Goal: Task Accomplishment & Management: Use online tool/utility

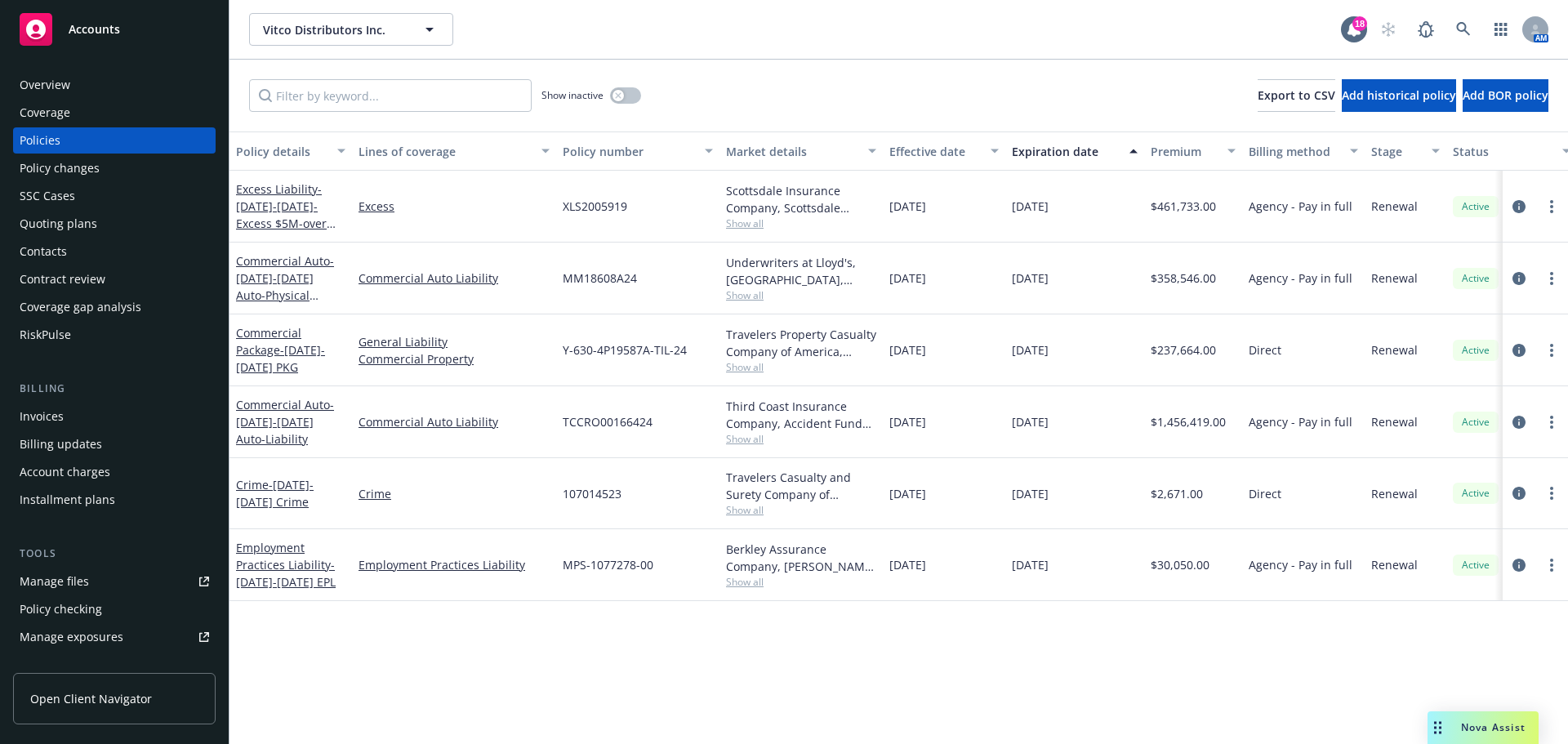
click at [102, 237] on div "Quoting plans" at bounding box center [114, 223] width 189 height 26
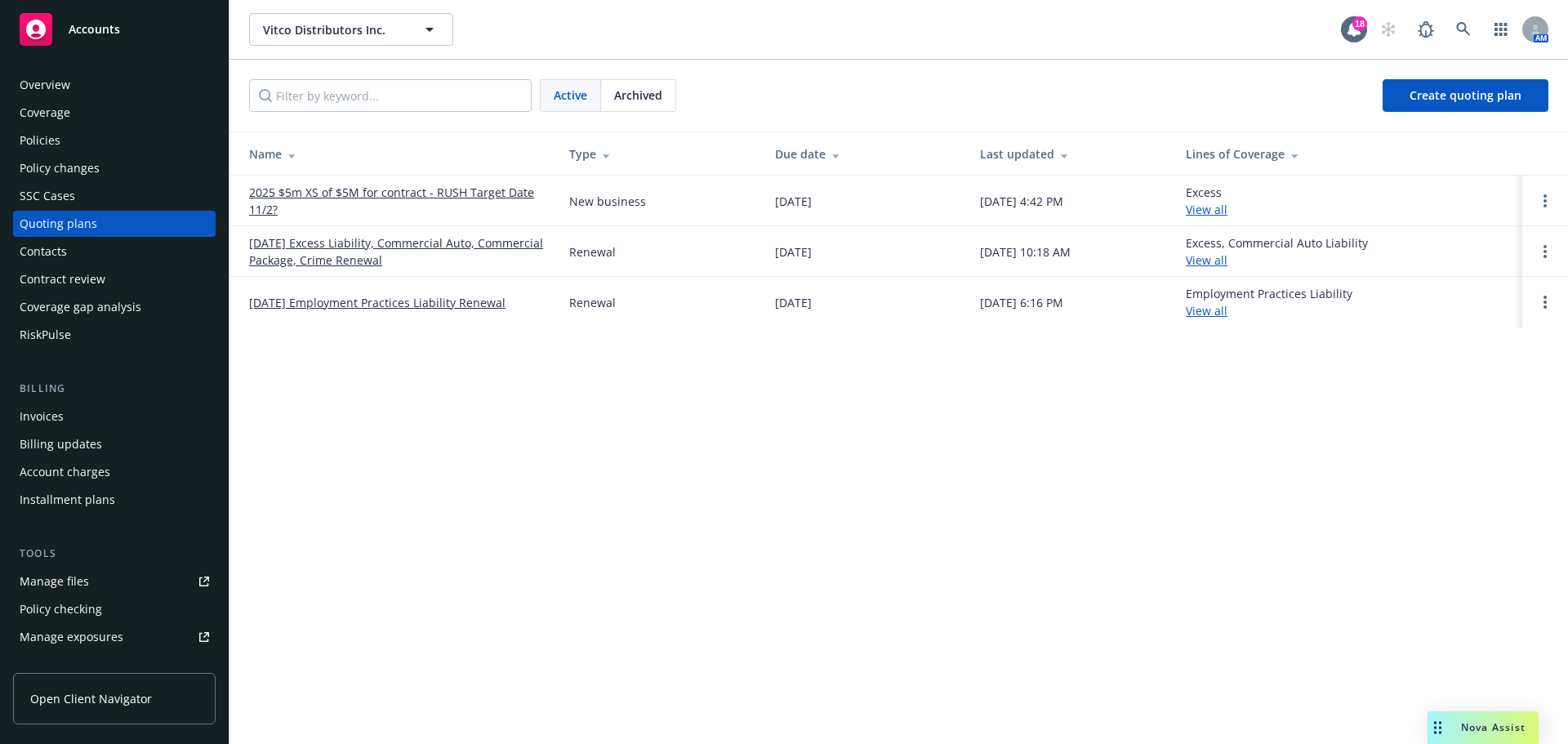
click at [359, 262] on link "[DATE] Excess Liability, Commercial Auto, Commercial Package, Crime Renewal" at bounding box center [396, 251] width 294 height 34
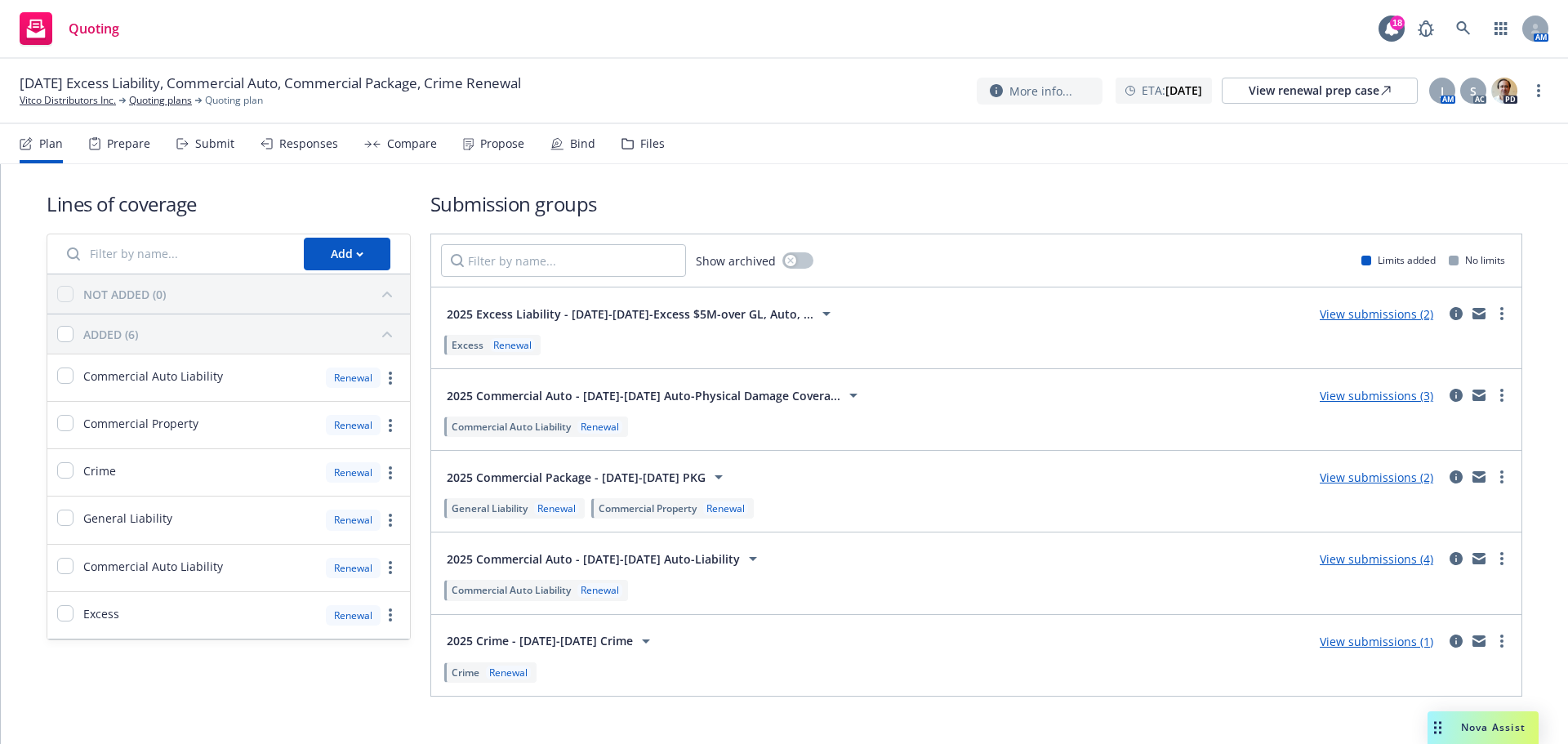
click at [663, 155] on div "Files" at bounding box center [643, 144] width 43 height 39
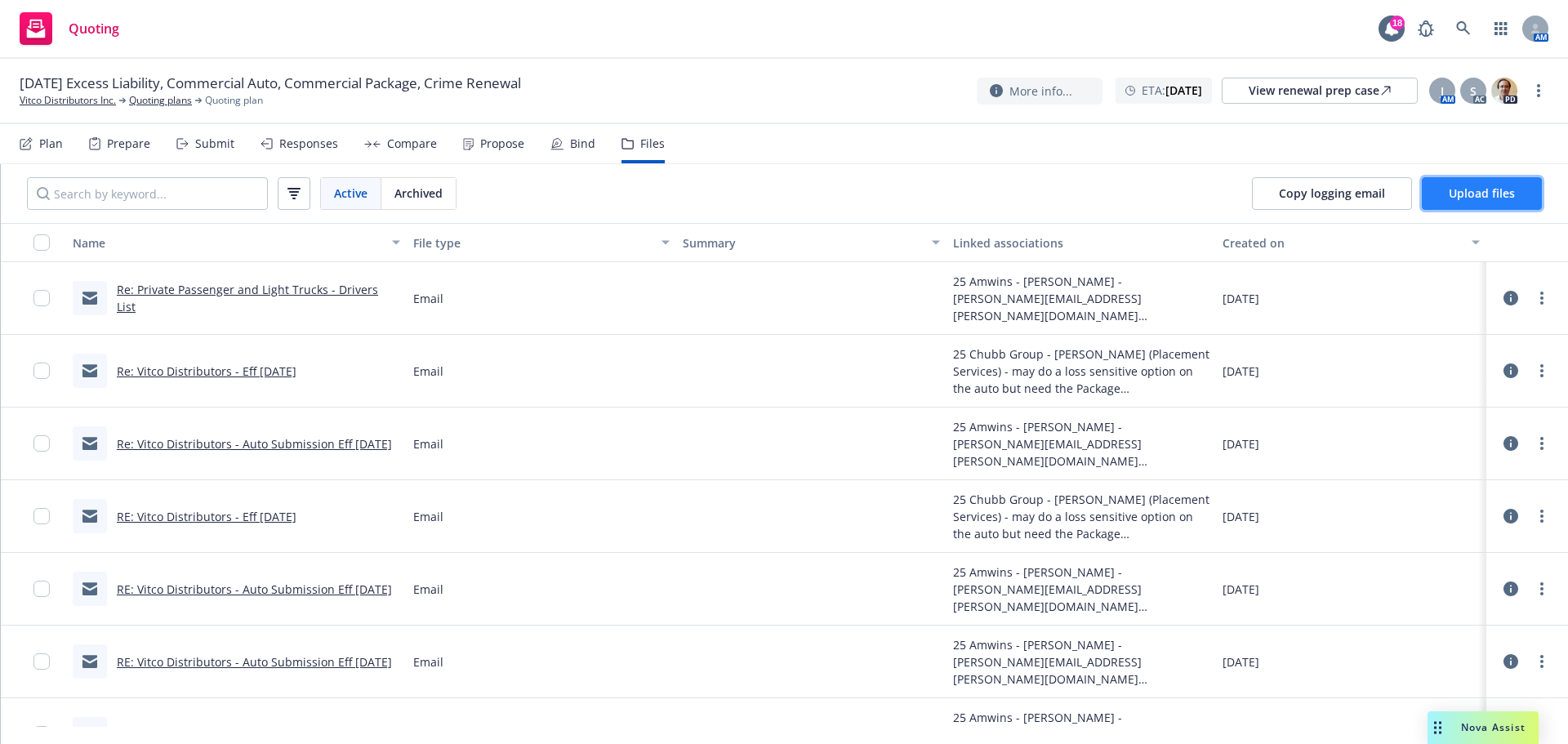
click at [1468, 201] on span "Upload files" at bounding box center [1482, 193] width 66 height 15
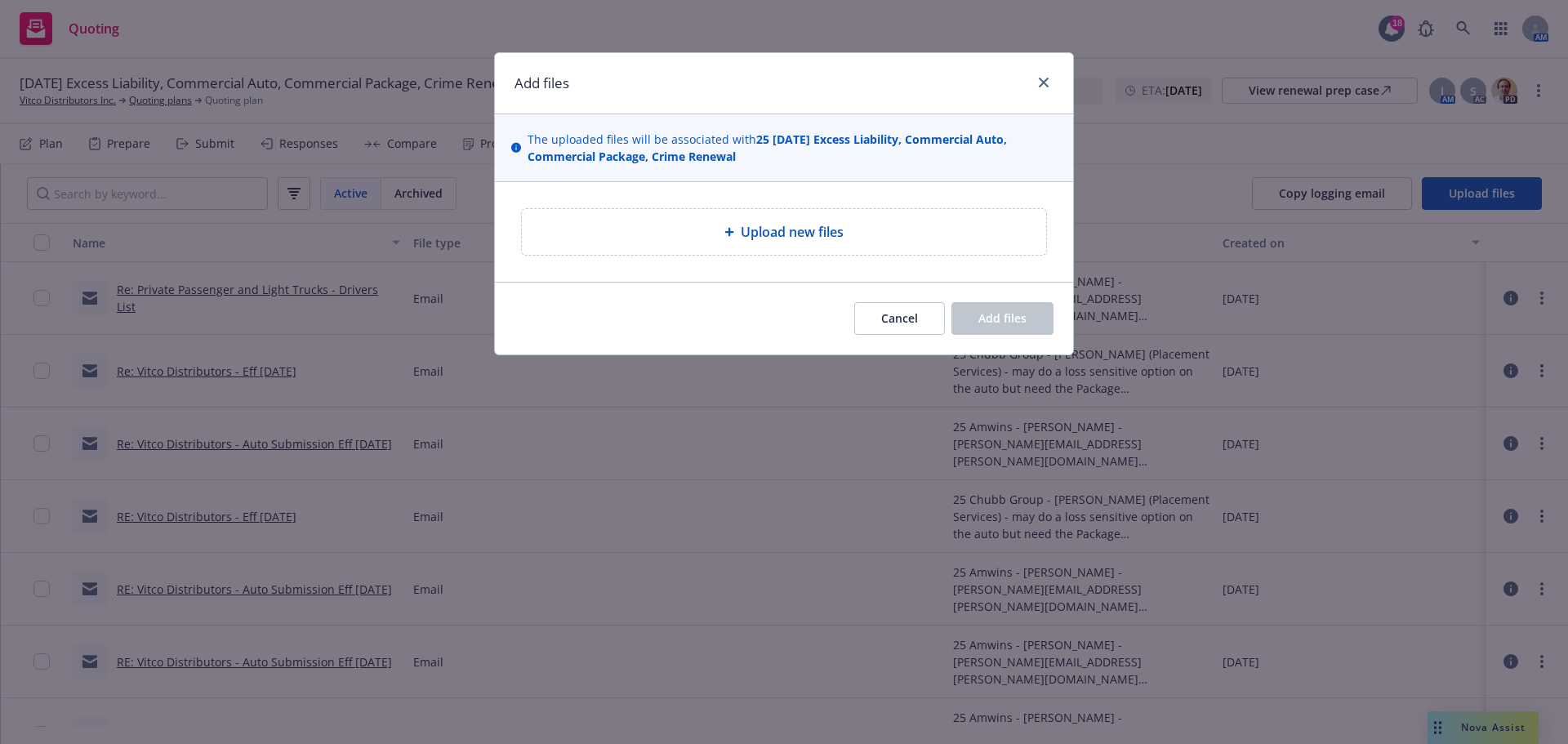
click at [822, 231] on div "Upload new files" at bounding box center [784, 231] width 524 height 46
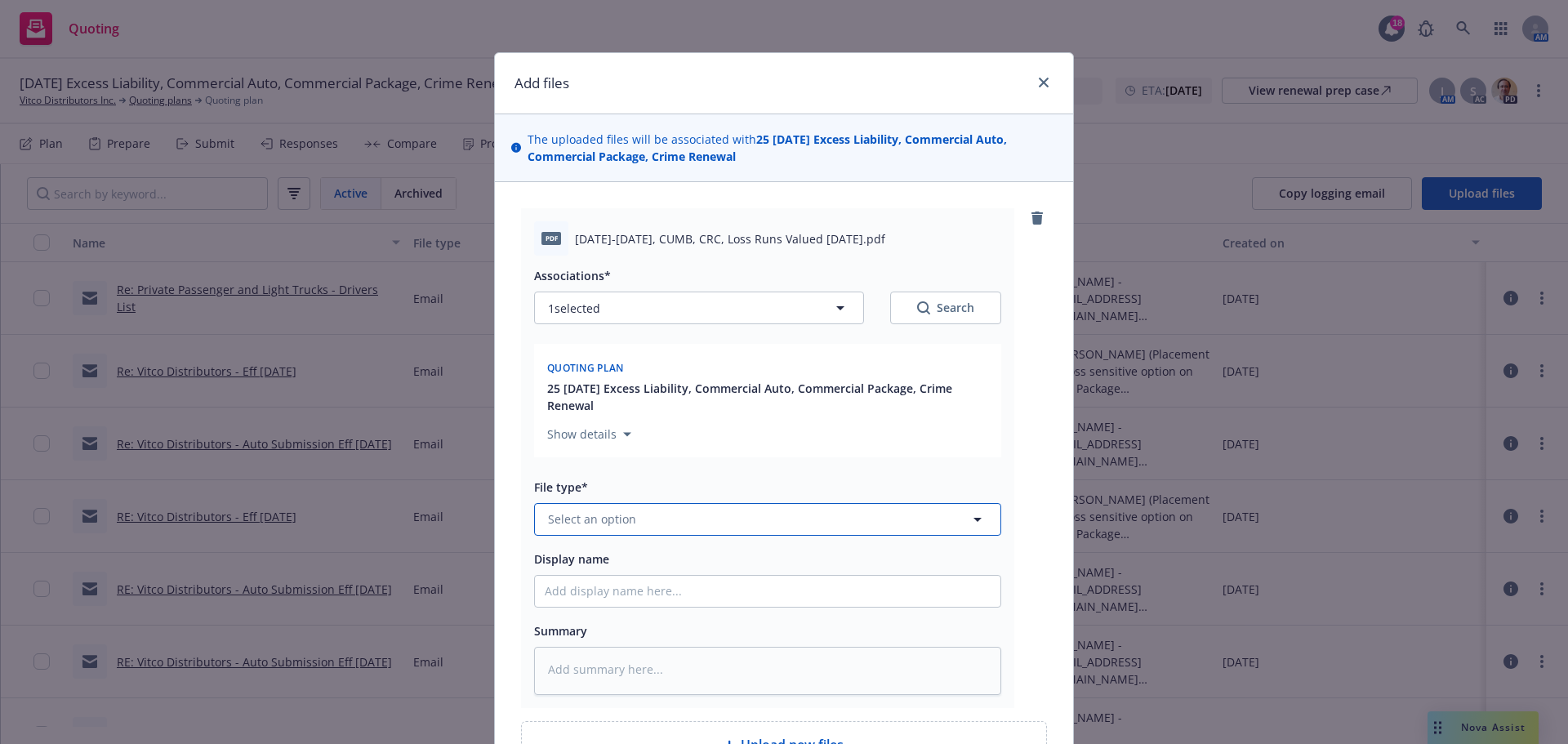
drag, startPoint x: 574, startPoint y: 565, endPoint x: 576, endPoint y: 573, distance: 8.2
click at [574, 528] on span "Select an option" at bounding box center [591, 518] width 88 height 17
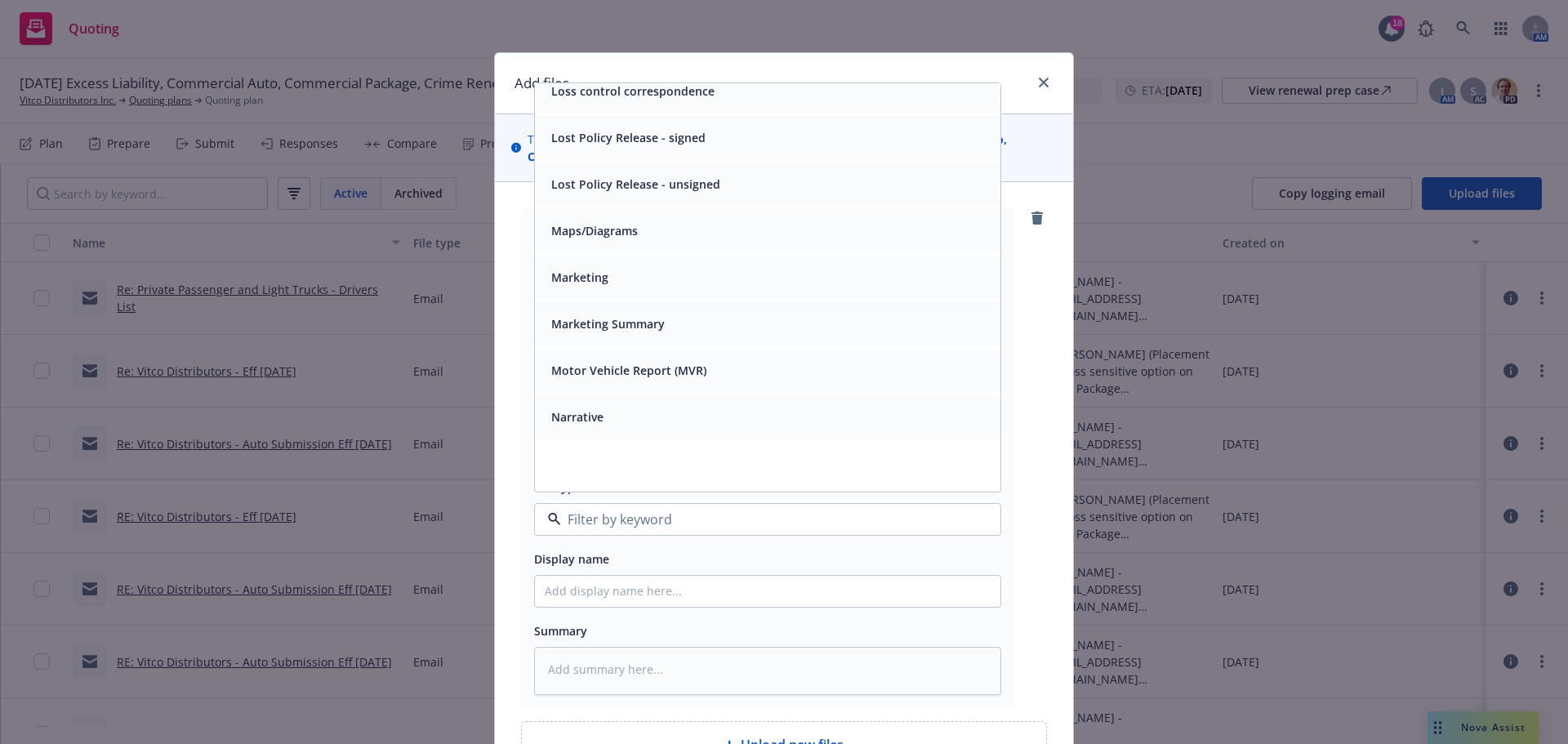
scroll to position [4485, 0]
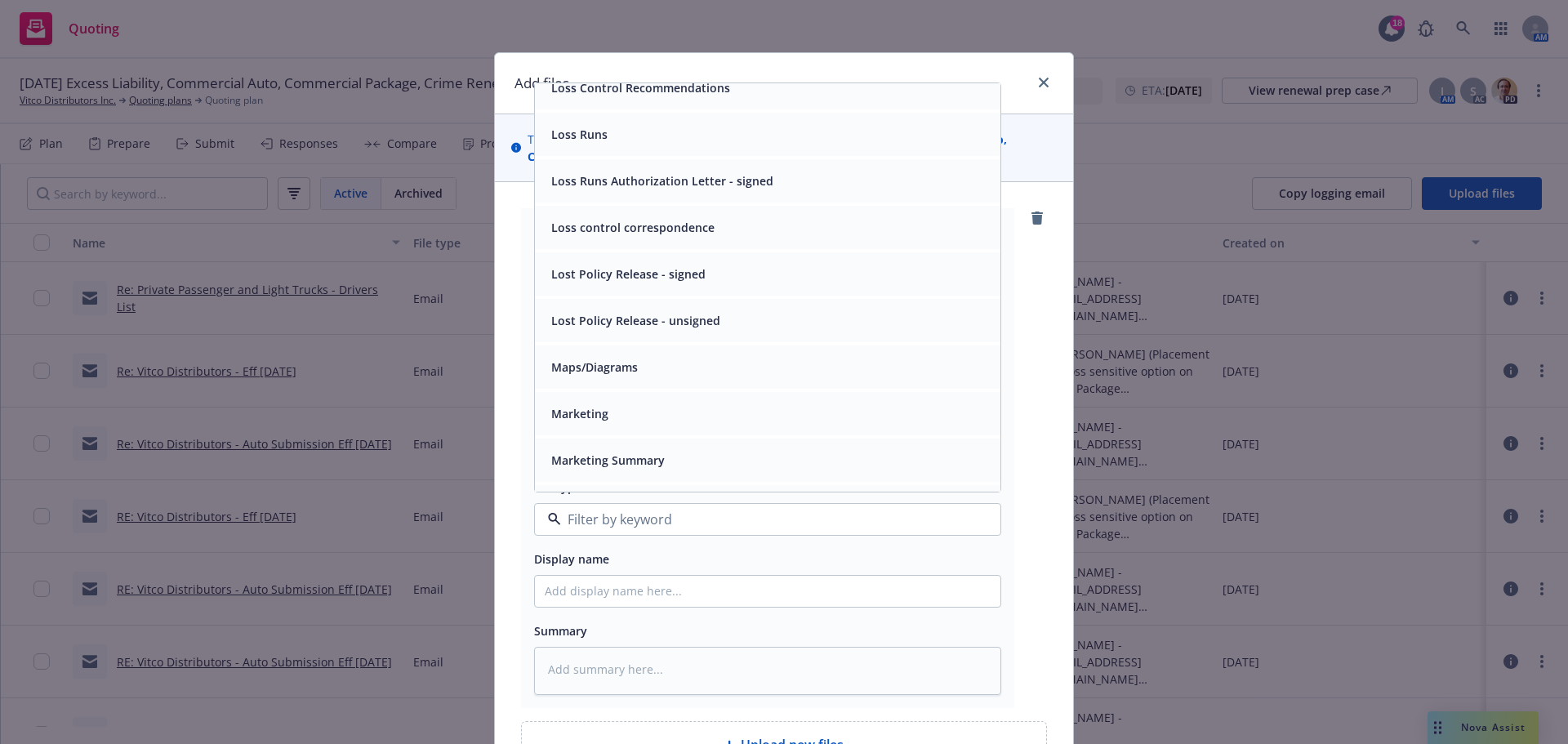
click at [564, 143] on span "Loss Runs" at bounding box center [579, 134] width 56 height 17
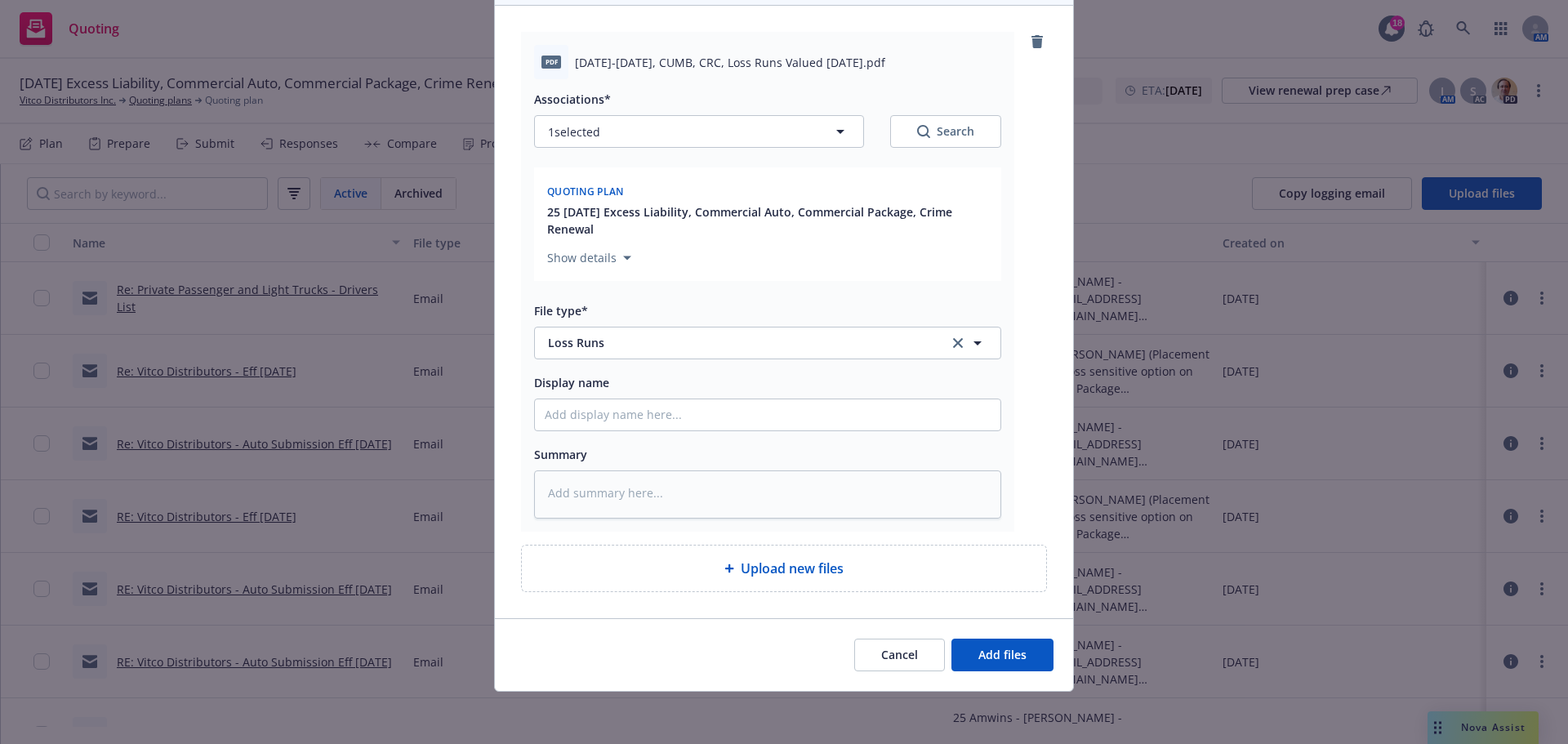
scroll to position [252, 0]
type textarea "x"
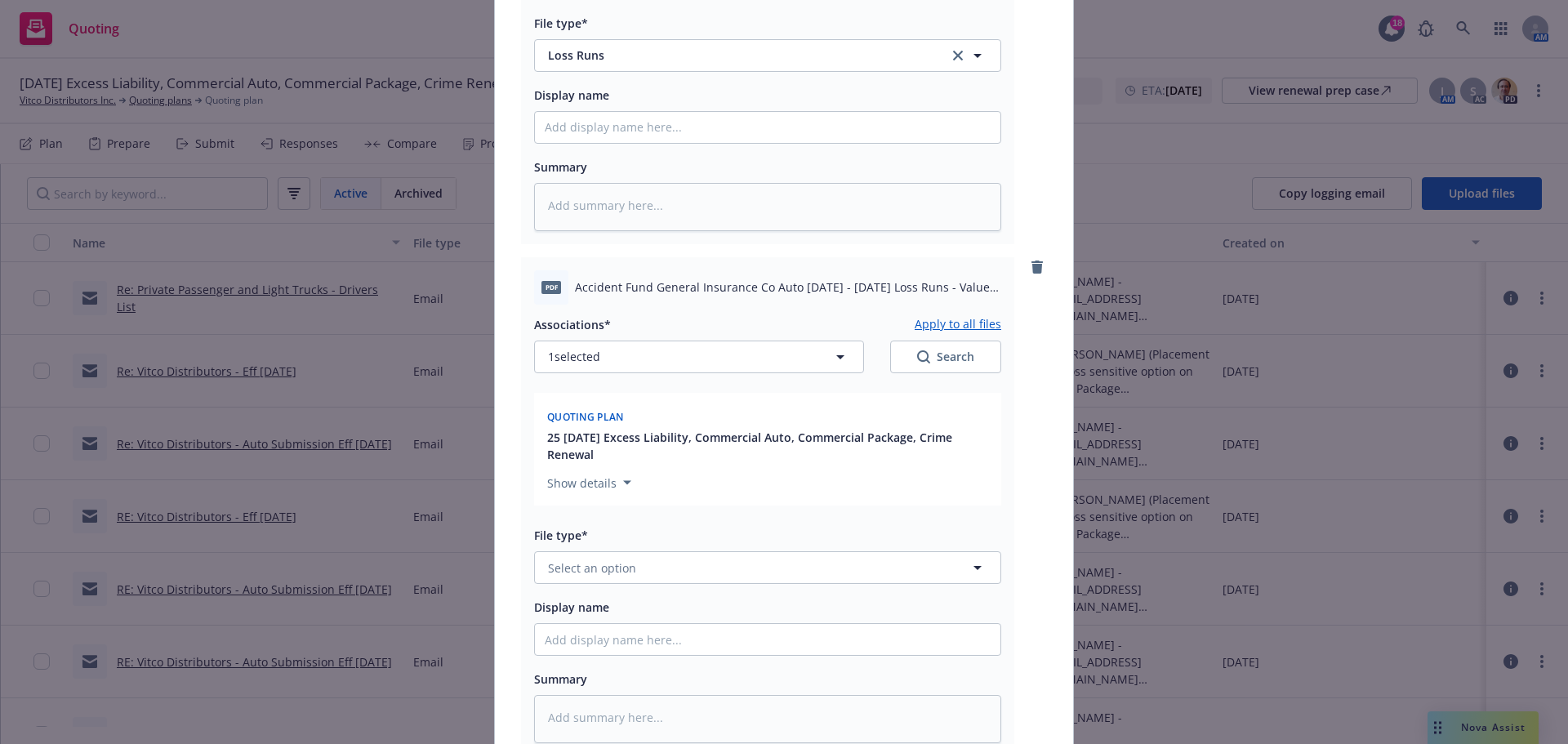
scroll to position [661, 0]
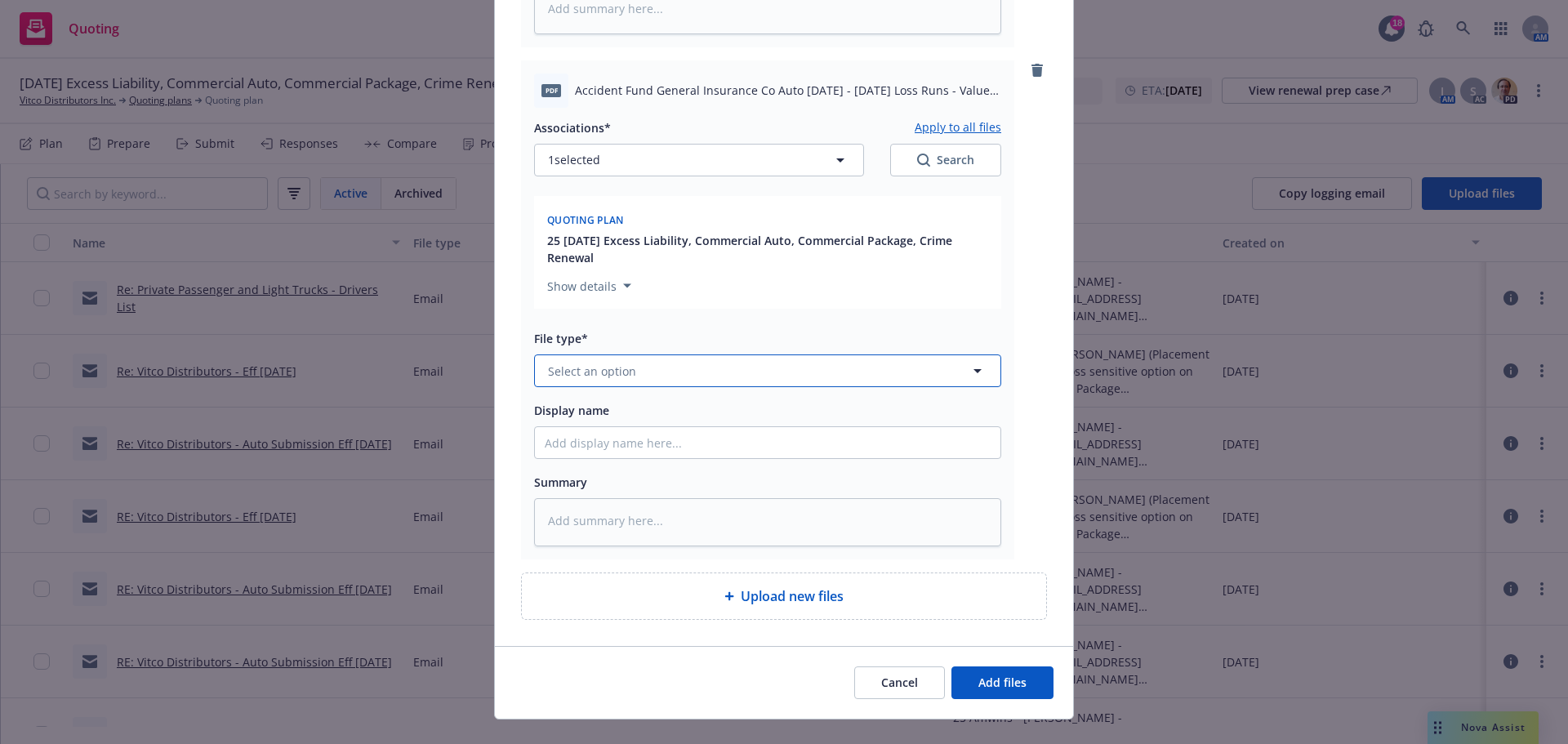
click at [700, 387] on button "Select an option" at bounding box center [767, 371] width 467 height 33
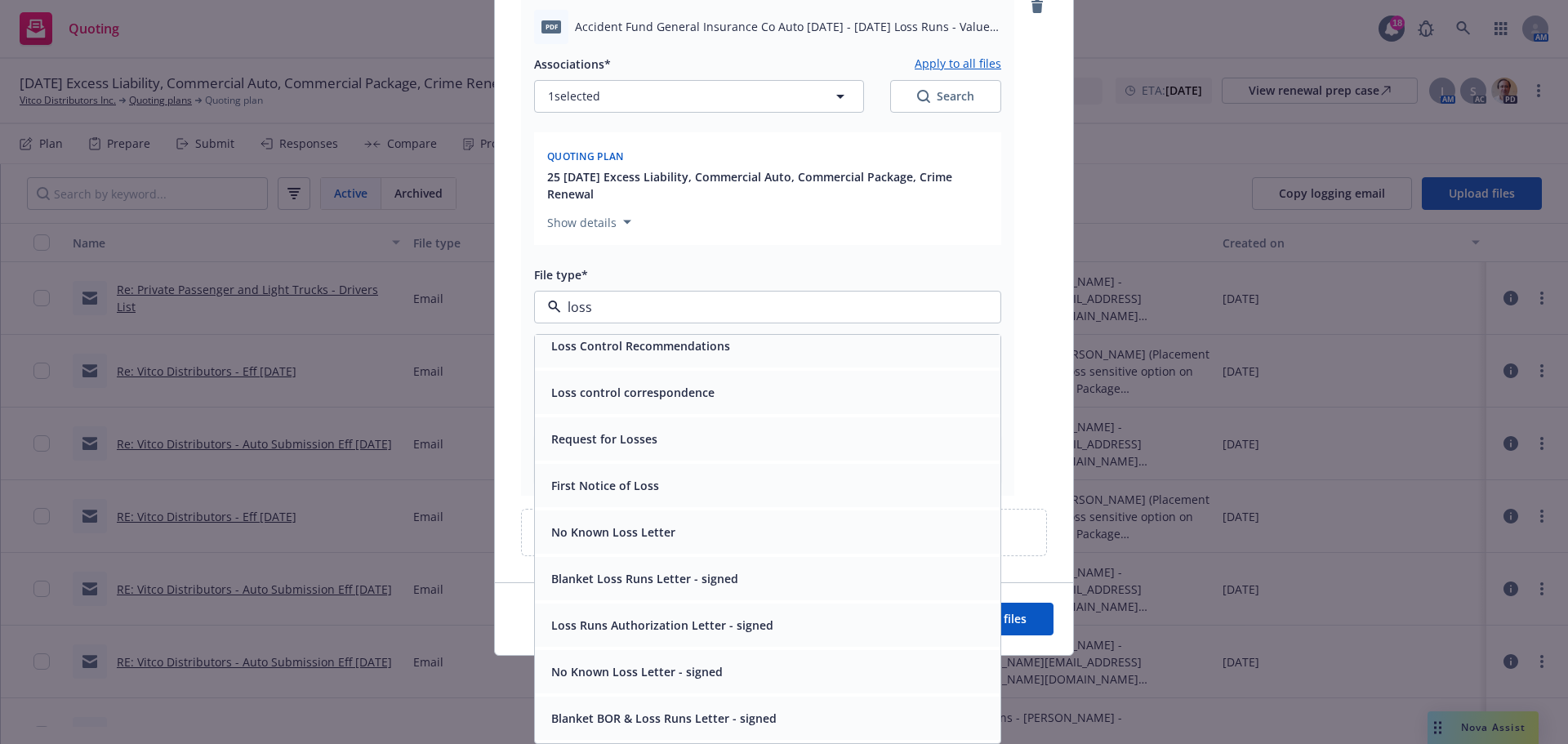
scroll to position [0, 0]
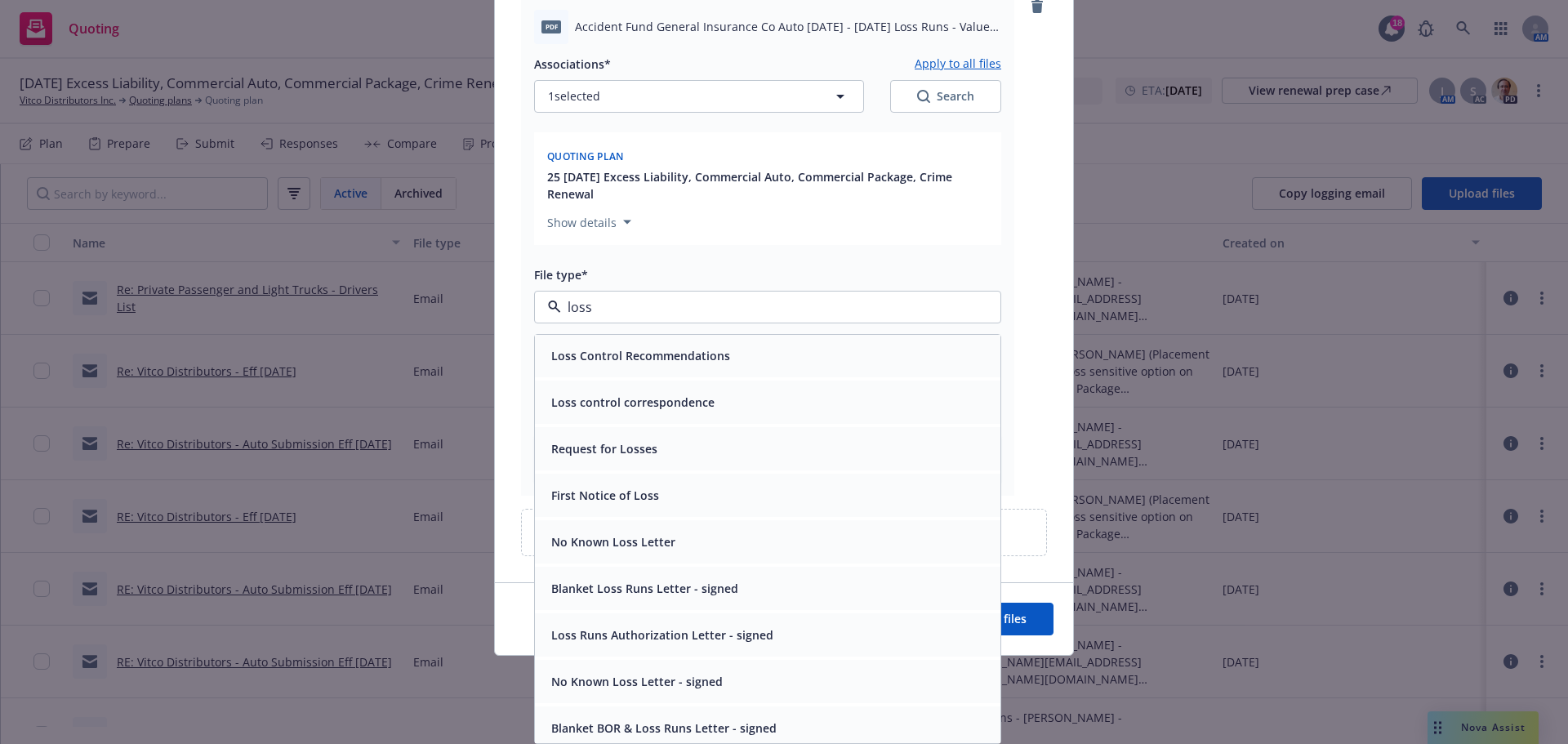
type input "losss"
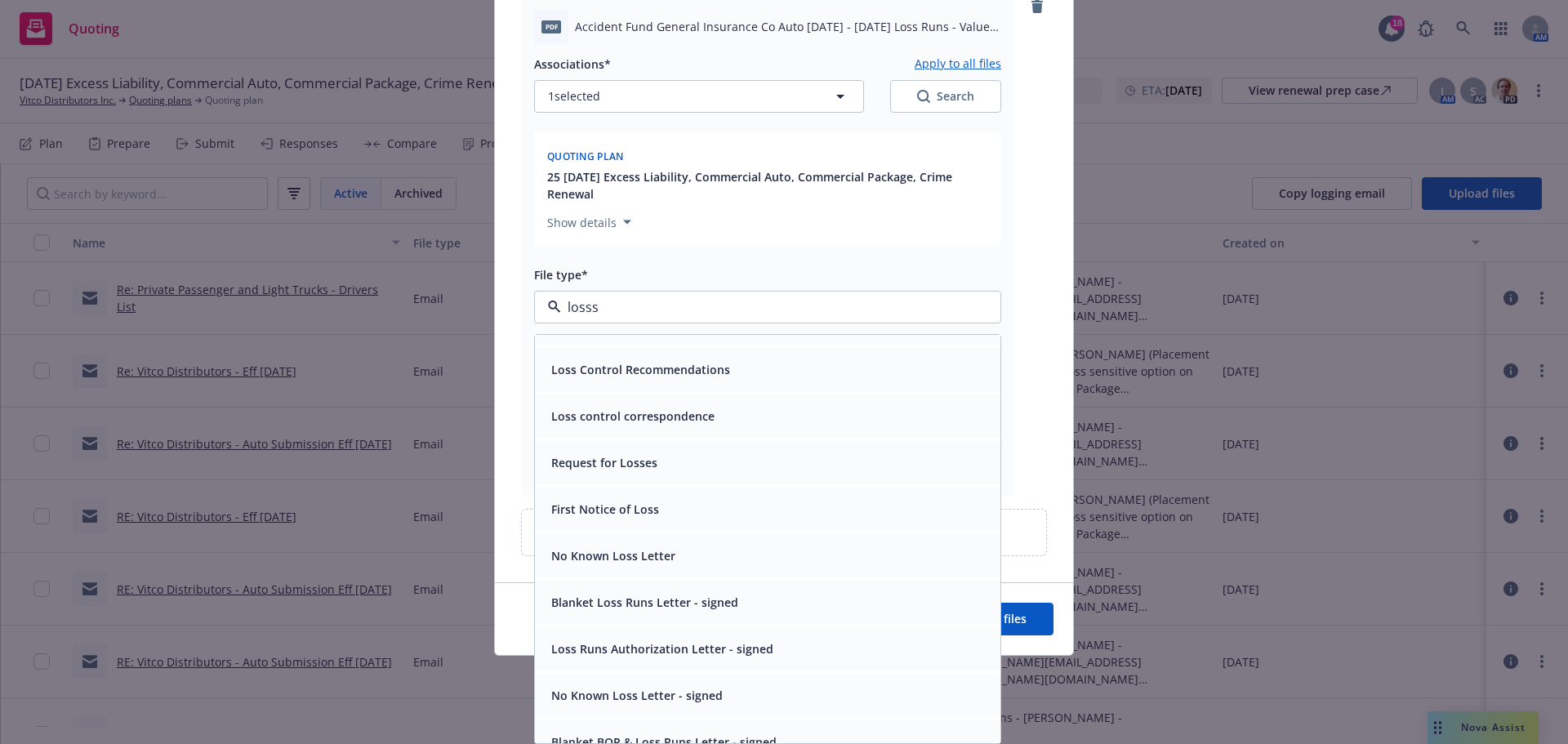
type textarea "x"
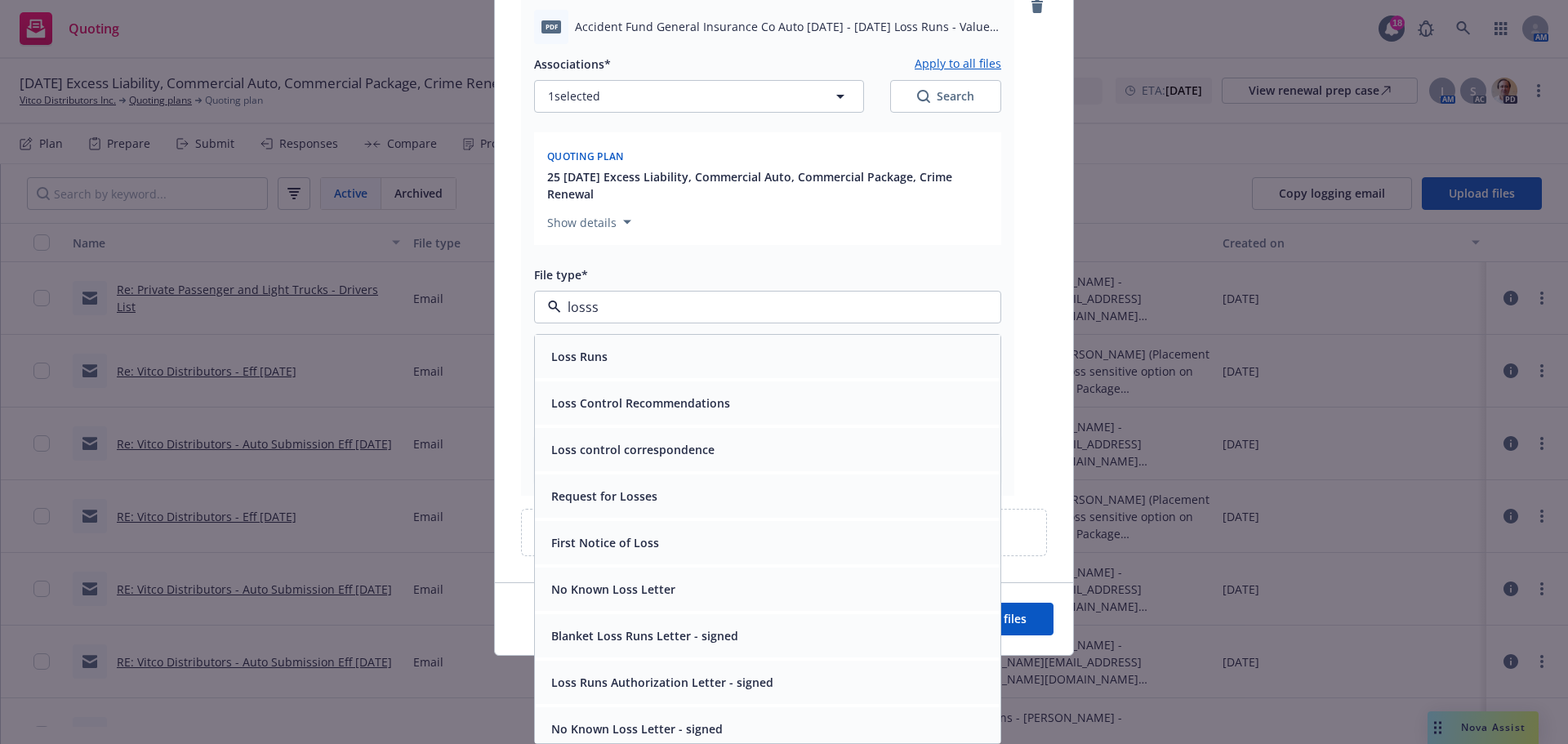
scroll to position [814, 0]
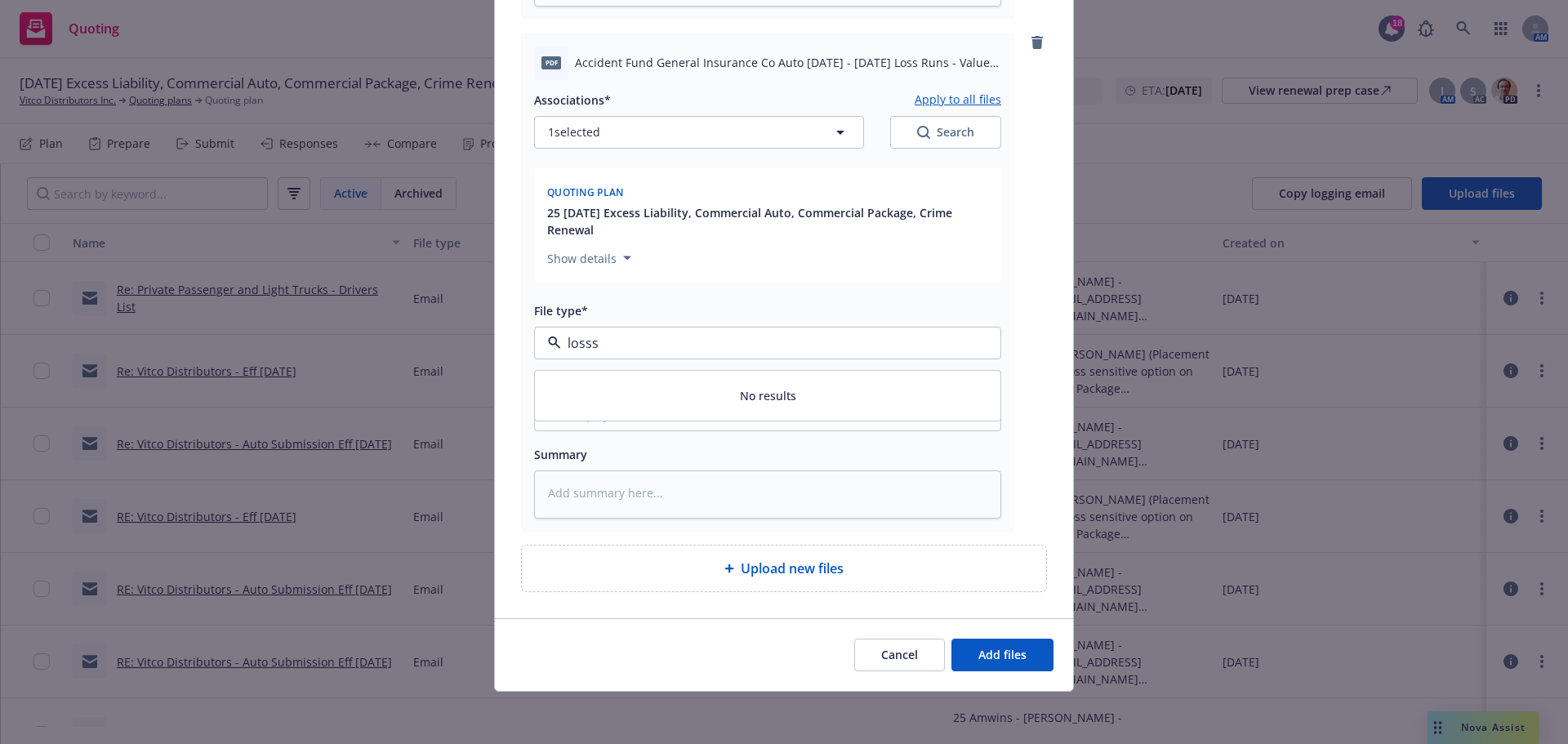
type input "loss"
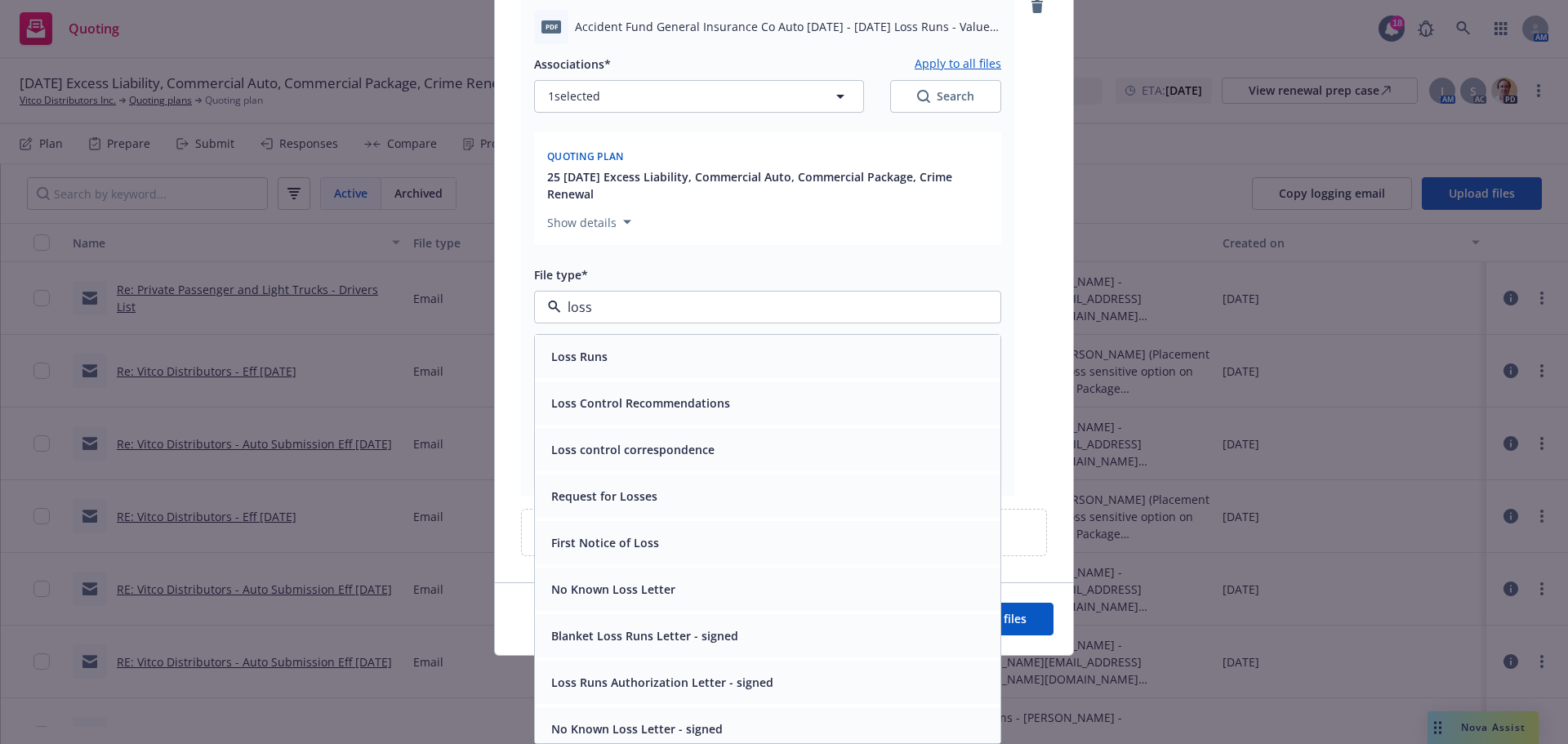
scroll to position [815, 0]
click at [575, 351] on span "Loss Runs" at bounding box center [579, 355] width 56 height 17
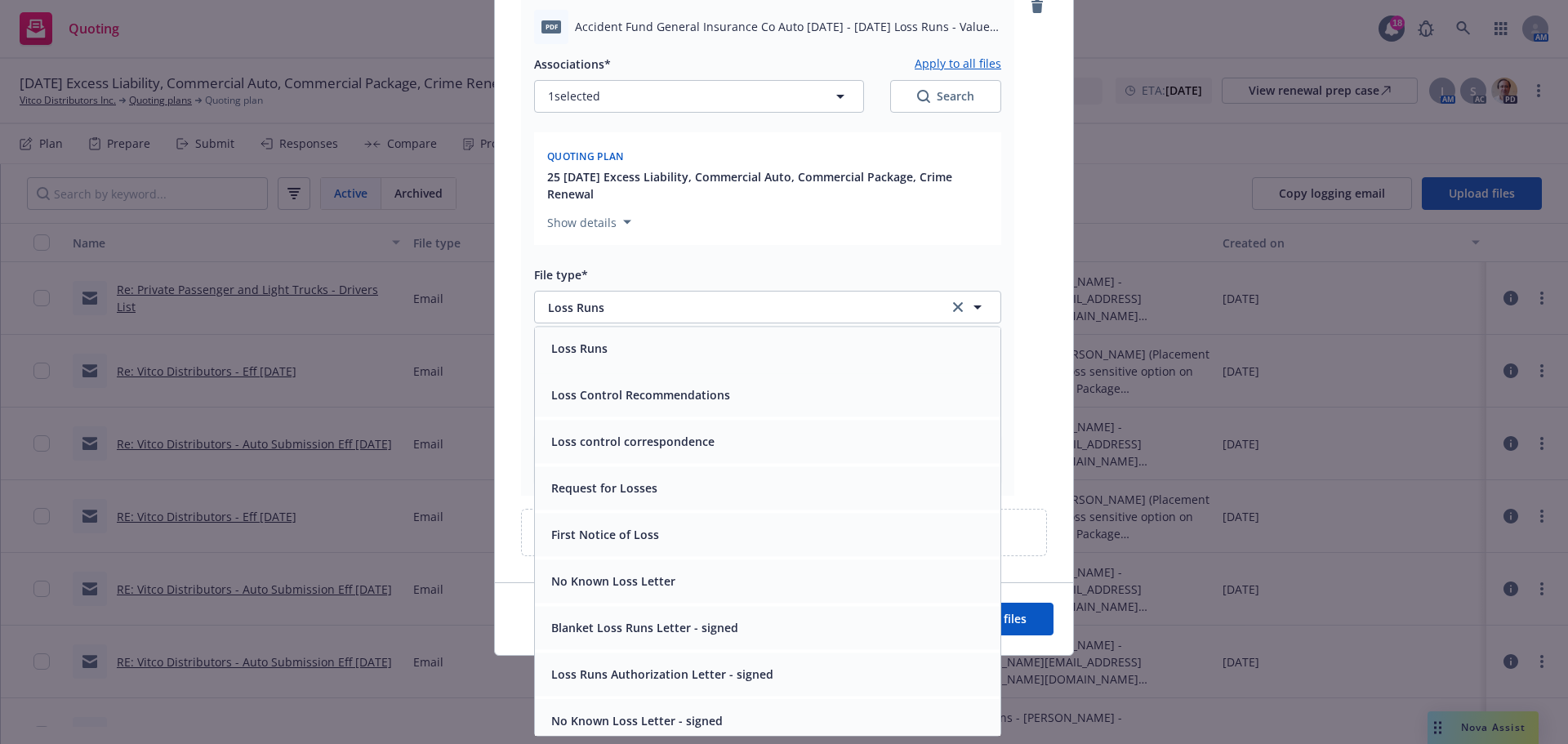
scroll to position [814, 0]
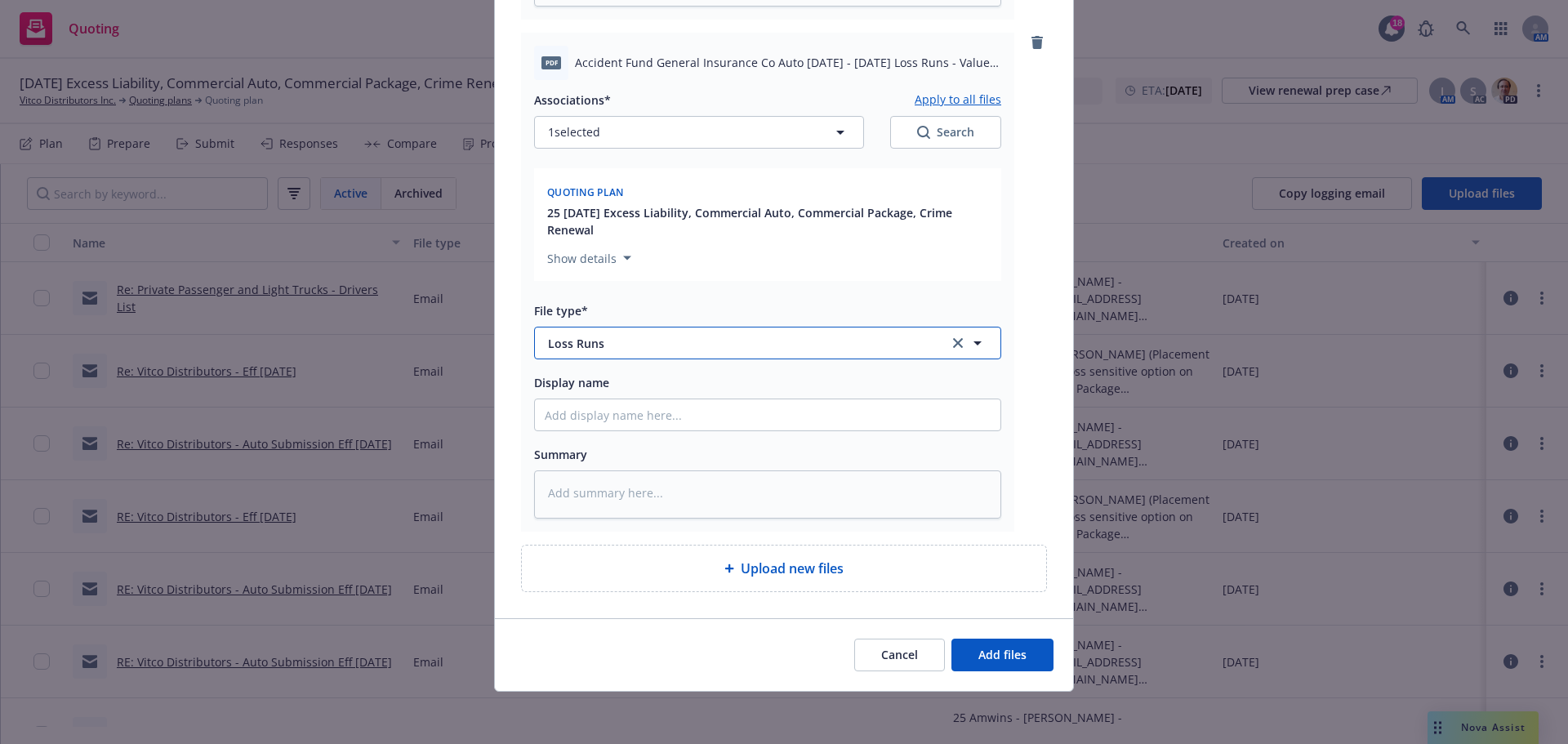
drag, startPoint x: 608, startPoint y: 301, endPoint x: 535, endPoint y: 319, distance: 75.2
click at [463, 313] on div "Add files The uploaded files will be associated with 25 [DATE] Excess Liability…" at bounding box center [784, 372] width 1568 height 744
drag, startPoint x: 598, startPoint y: 307, endPoint x: 522, endPoint y: 324, distance: 77.9
click at [521, 328] on div "PDF Accident Fund General Insurance Co Auto [DATE] - [DATE] Loss Runs - Valued …" at bounding box center [767, 282] width 493 height 499
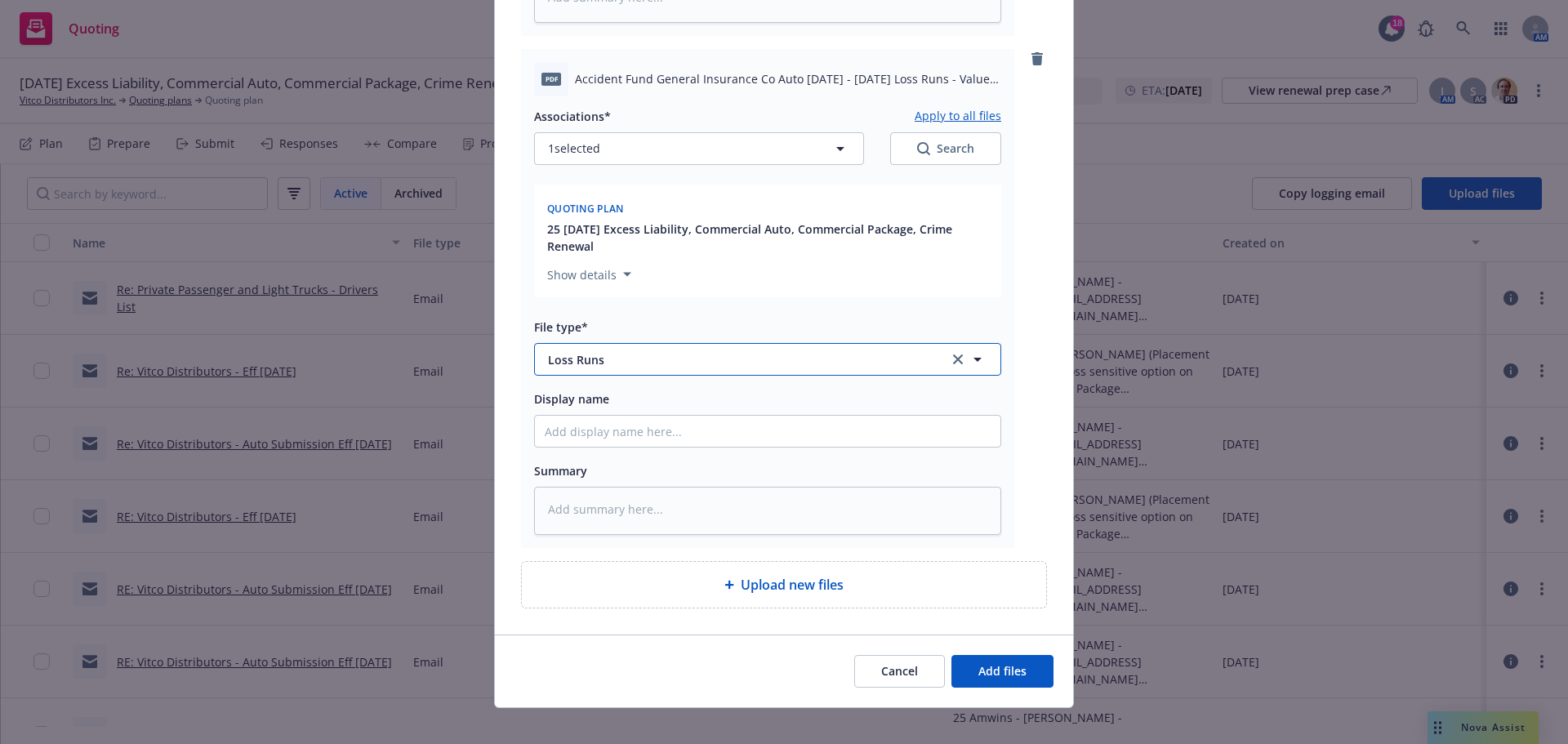
scroll to position [678, 0]
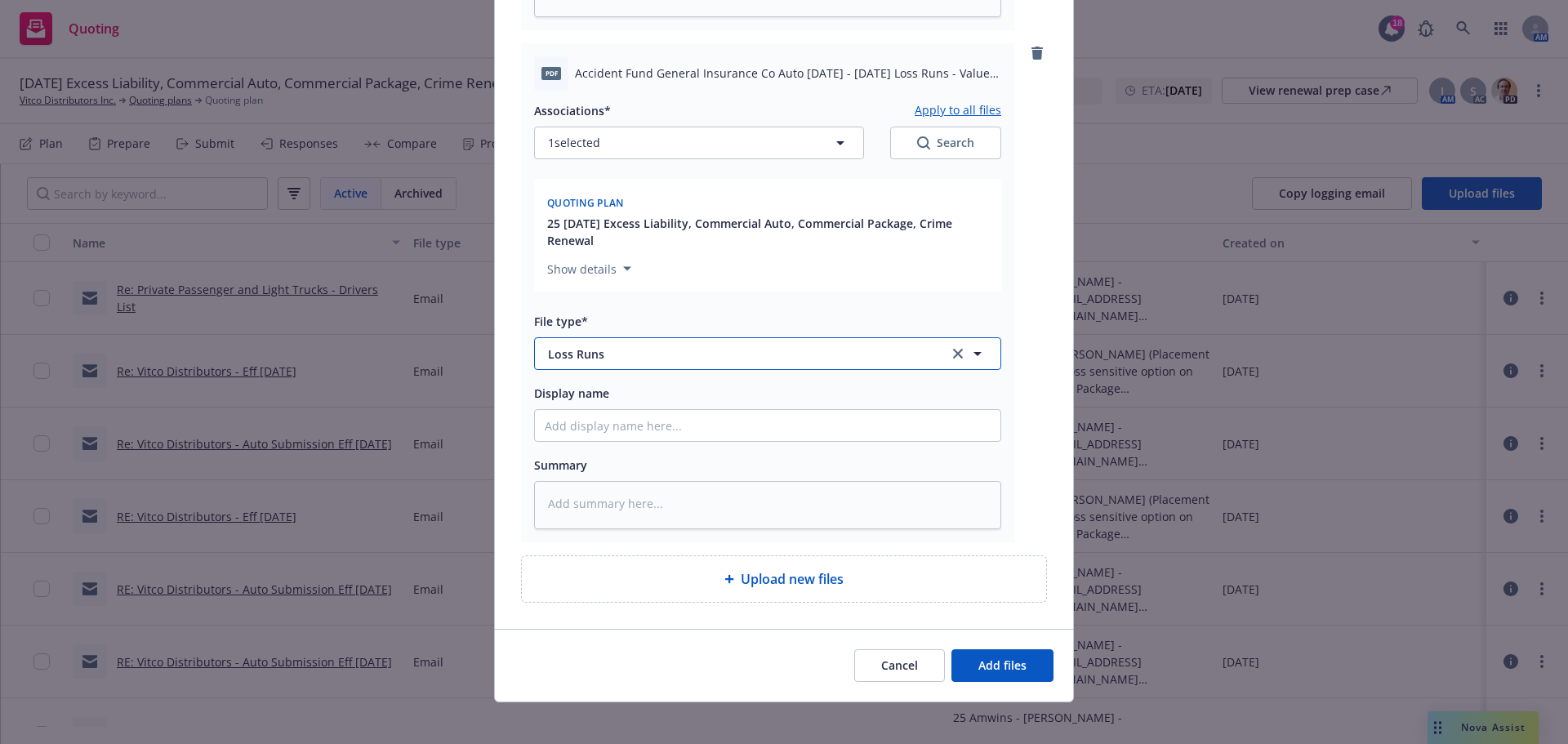
type textarea "x"
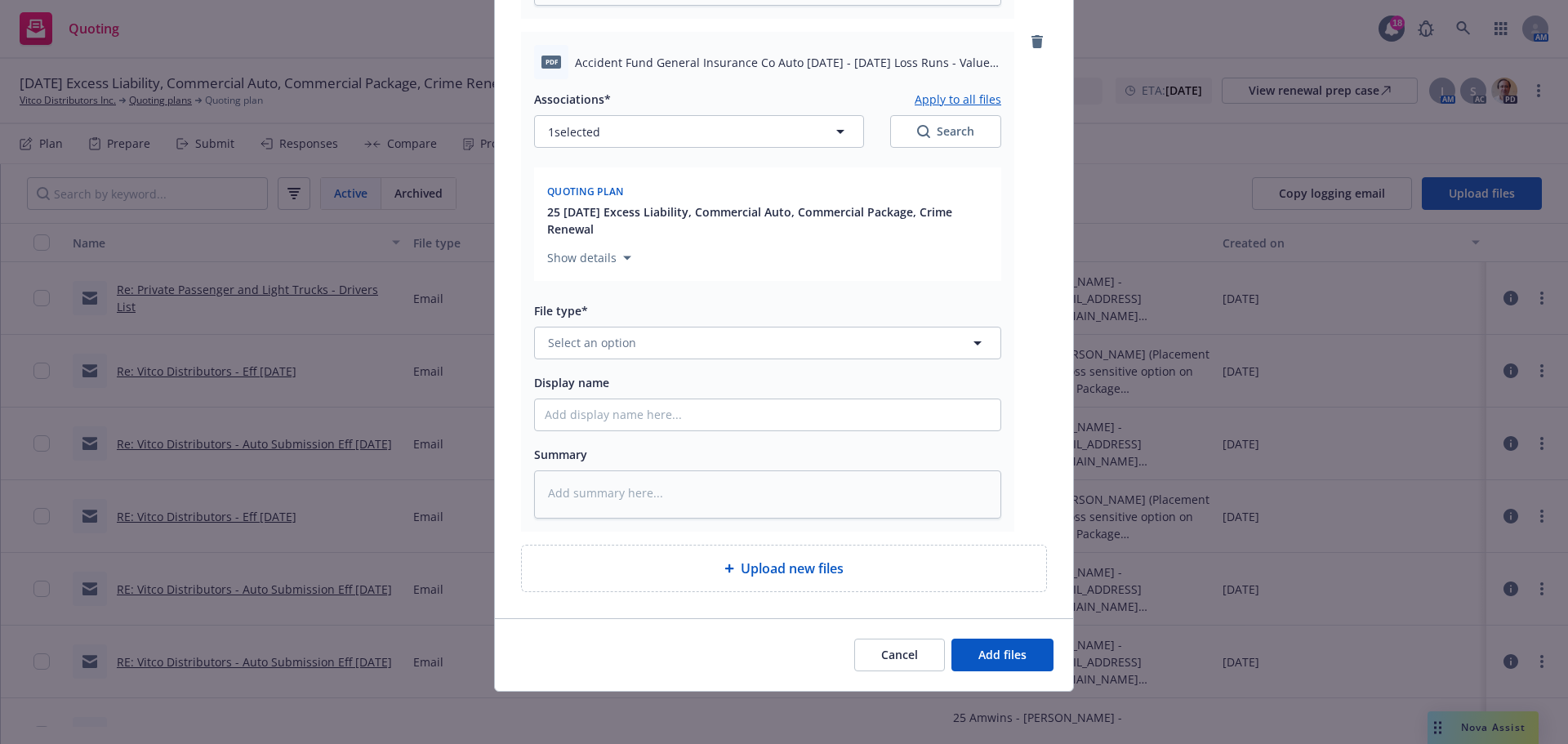
scroll to position [1358, 0]
click at [570, 334] on span "Select an option" at bounding box center [591, 342] width 88 height 17
type input "loss runs"
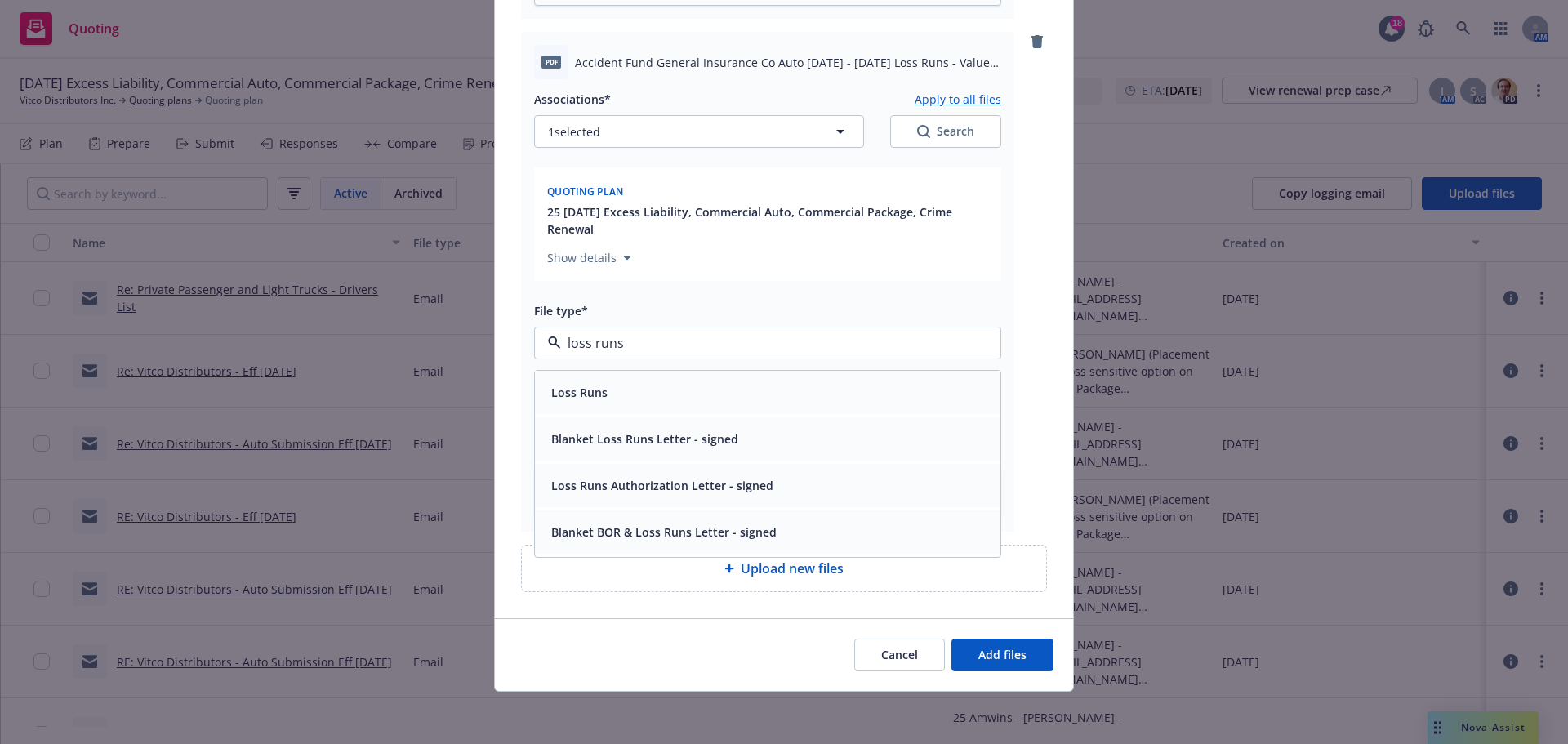
click at [598, 384] on span "Loss Runs" at bounding box center [579, 392] width 56 height 17
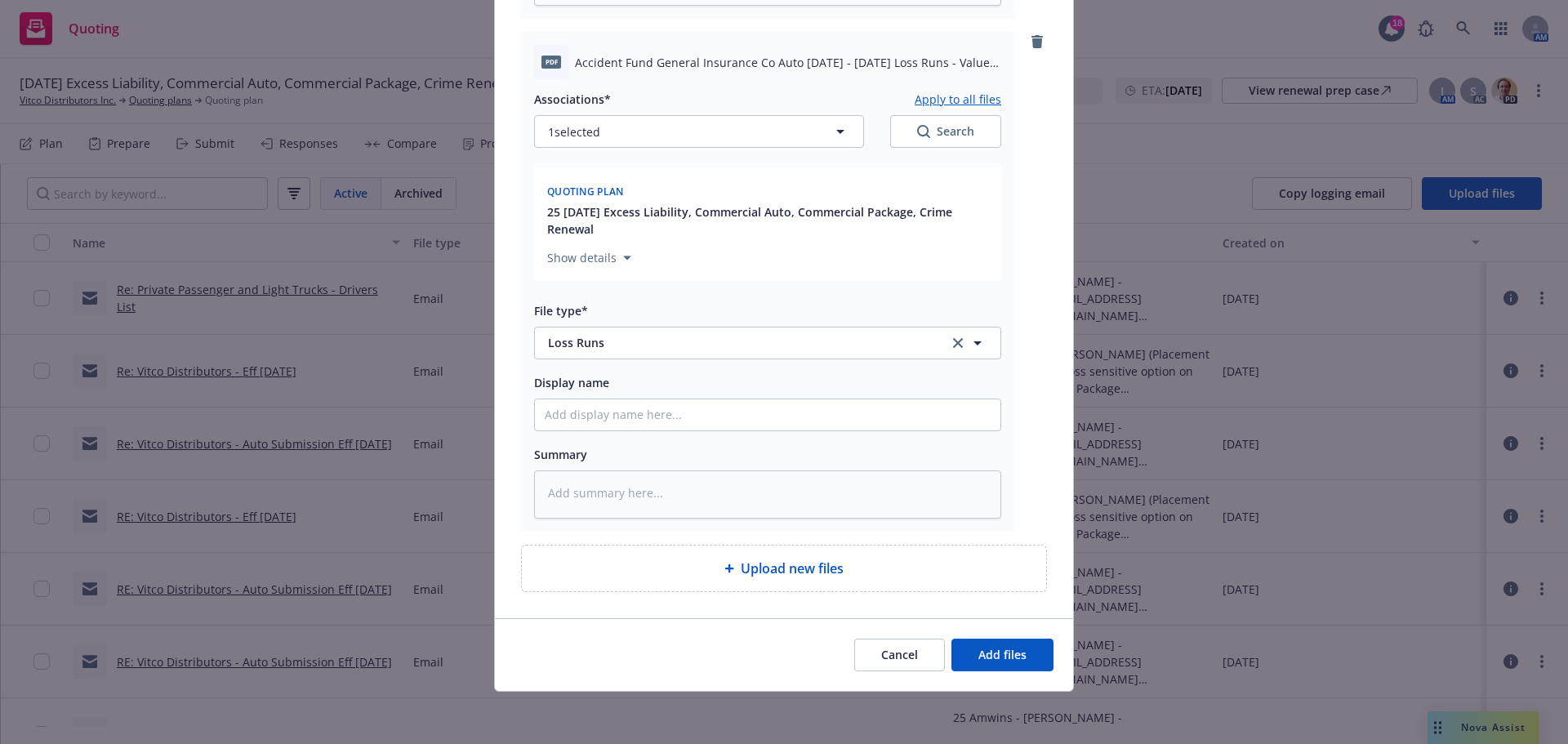
scroll to position [1376, 0]
type textarea "x"
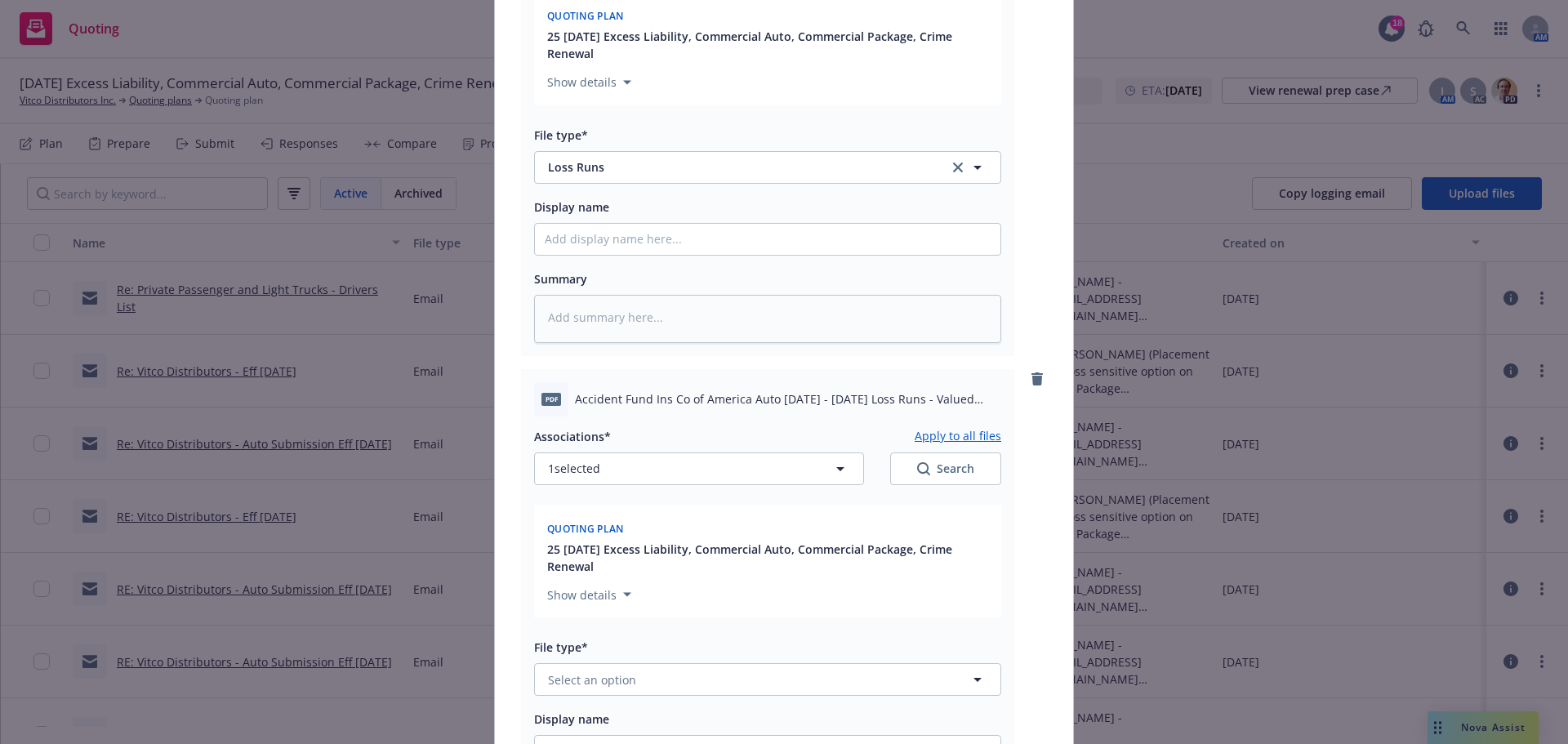
scroll to position [1649, 0]
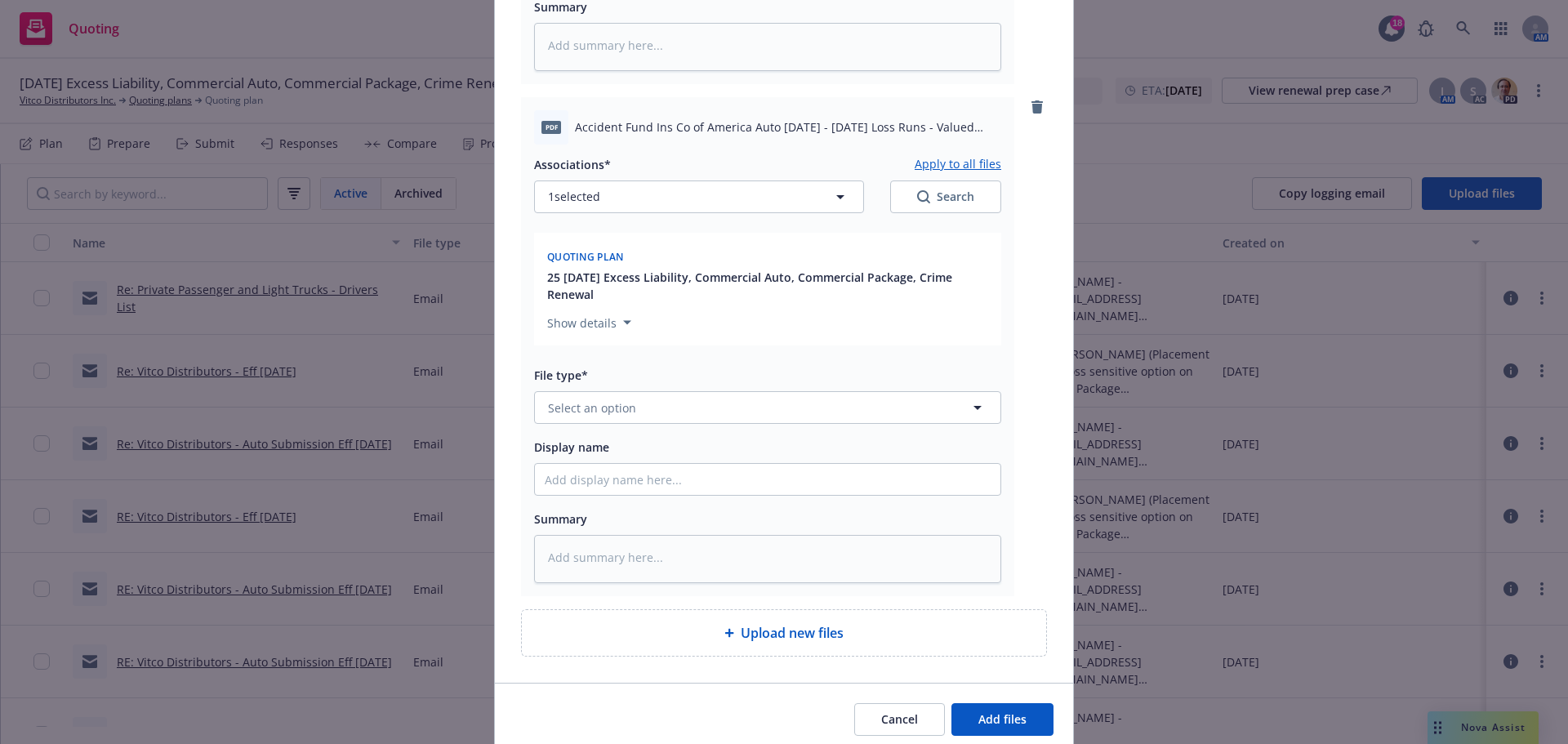
drag, startPoint x: 622, startPoint y: 572, endPoint x: 617, endPoint y: 585, distance: 13.9
click at [617, 423] on div "File type* Select an option" at bounding box center [767, 395] width 467 height 59
click at [613, 423] on button "Select an option" at bounding box center [767, 407] width 467 height 33
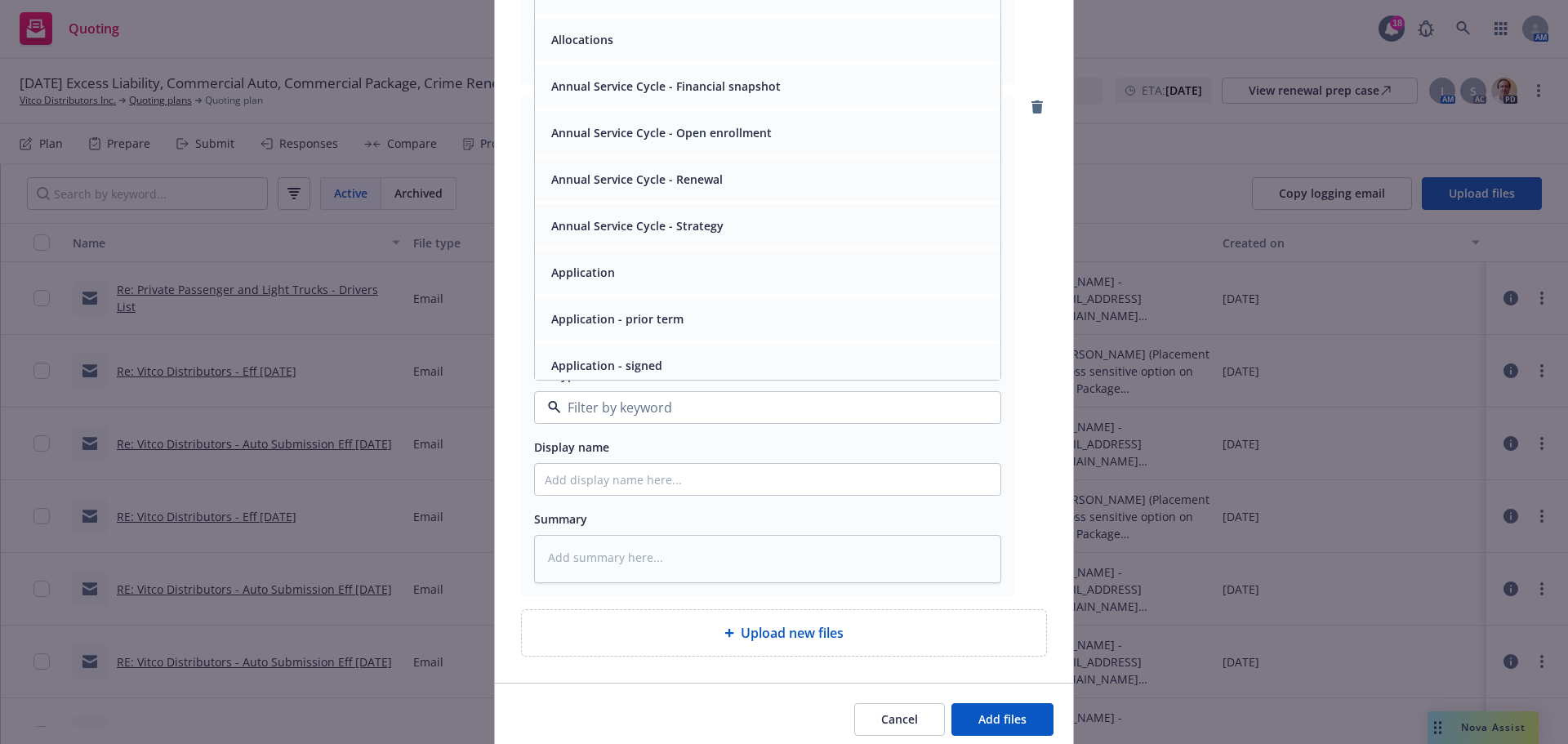
paste input "loss runs"
type input "loss runs"
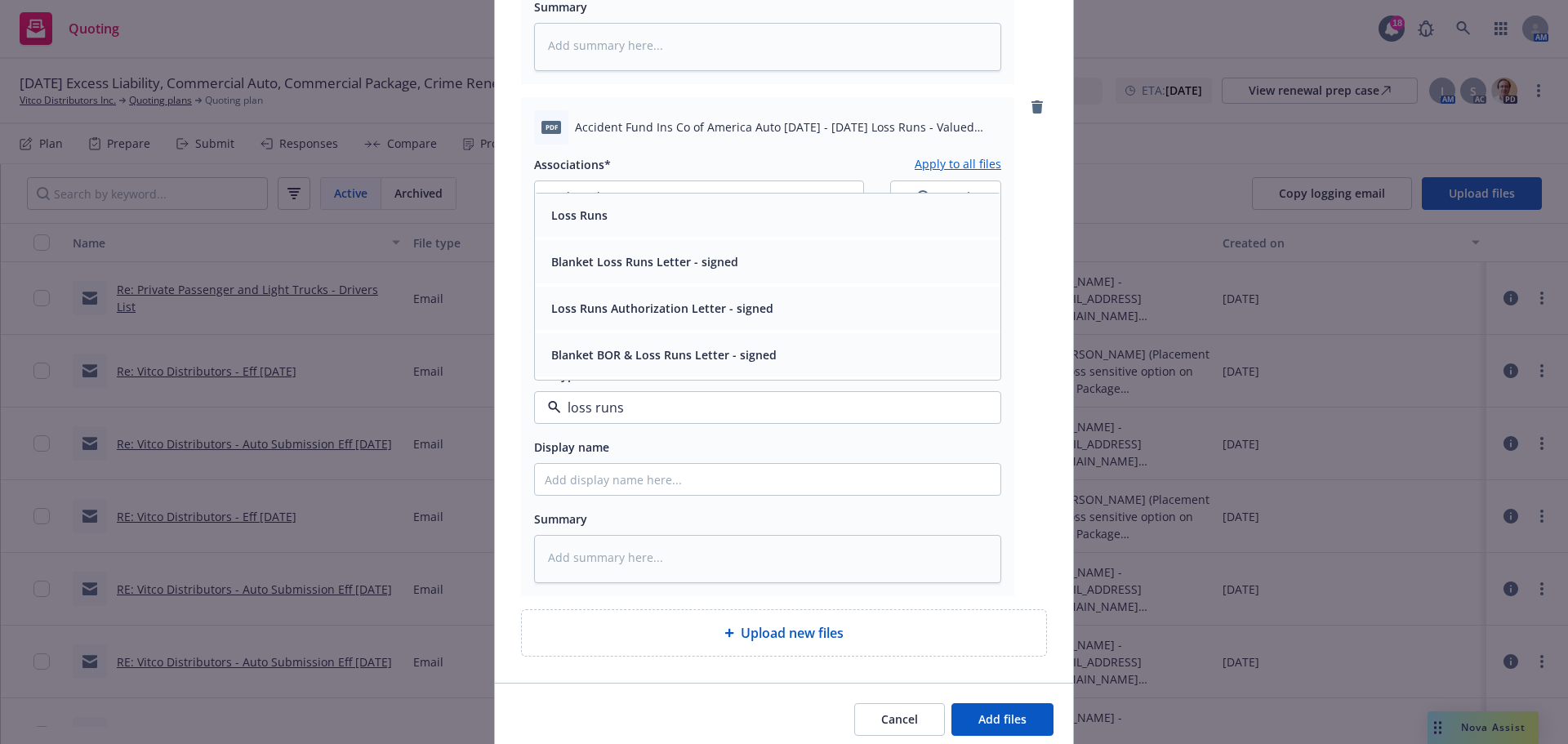
click at [641, 237] on div "Loss Runs" at bounding box center [767, 215] width 465 height 43
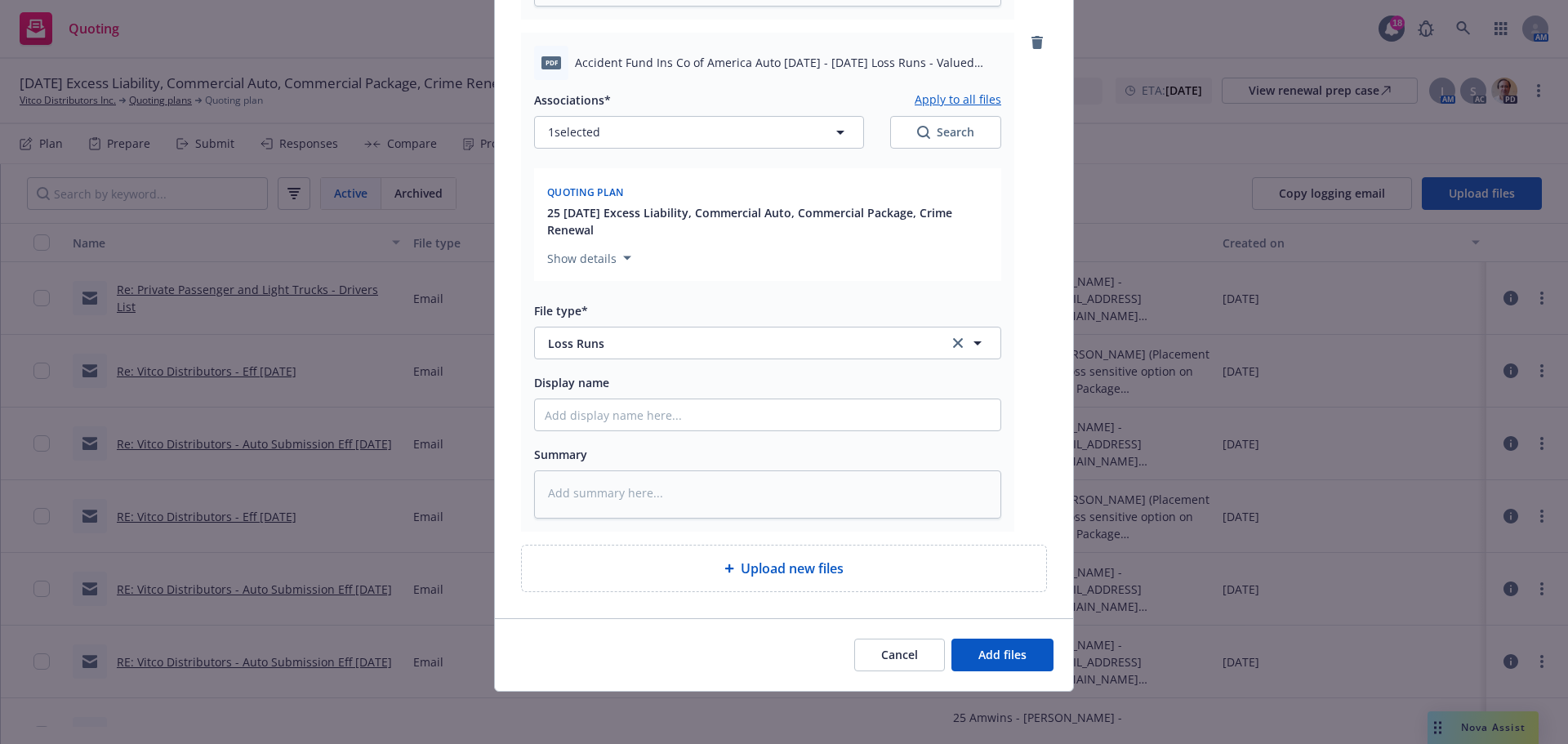
scroll to position [1938, 0]
type textarea "x"
click at [562, 334] on span "Select an option" at bounding box center [591, 342] width 88 height 17
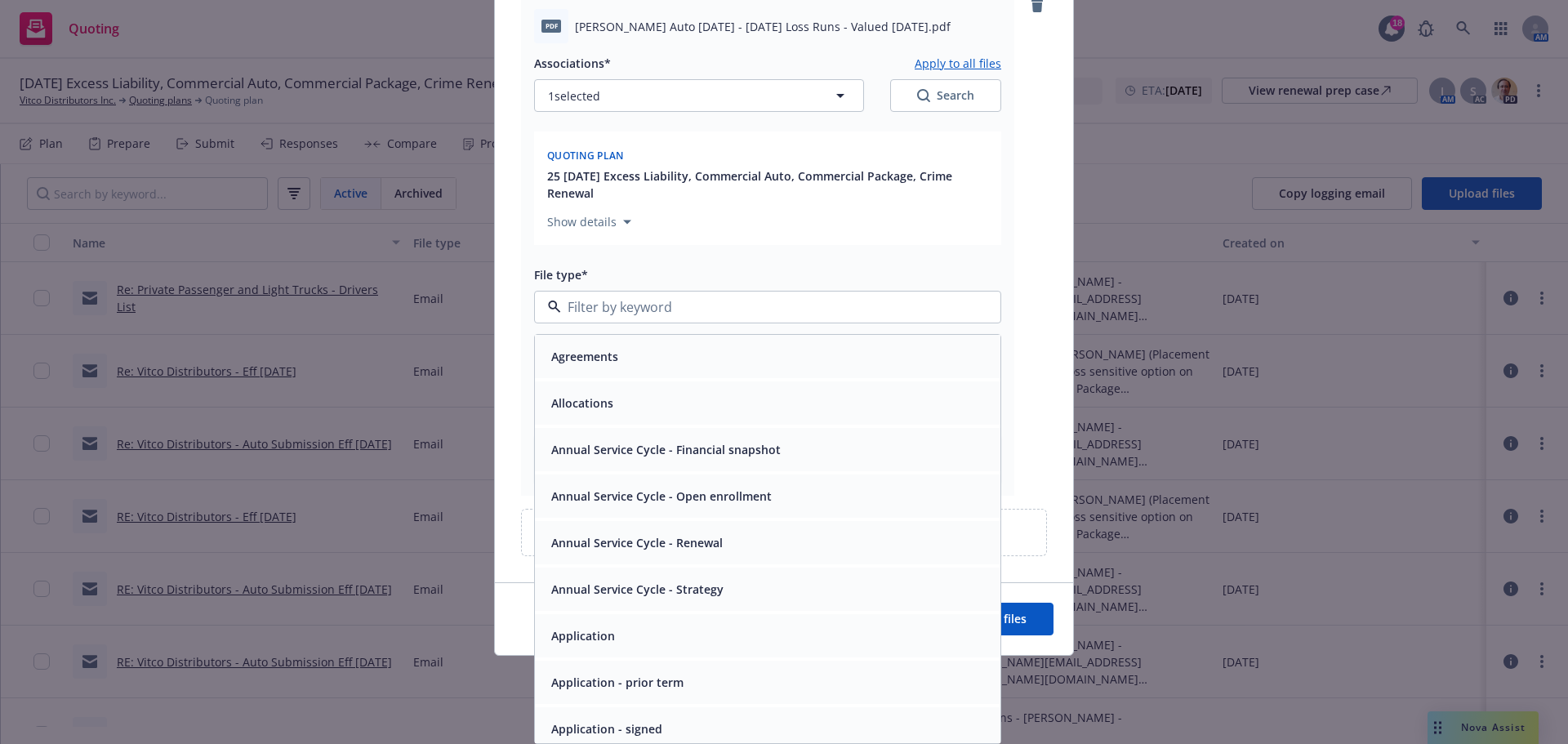
paste input "loss runs"
type input "loss runs"
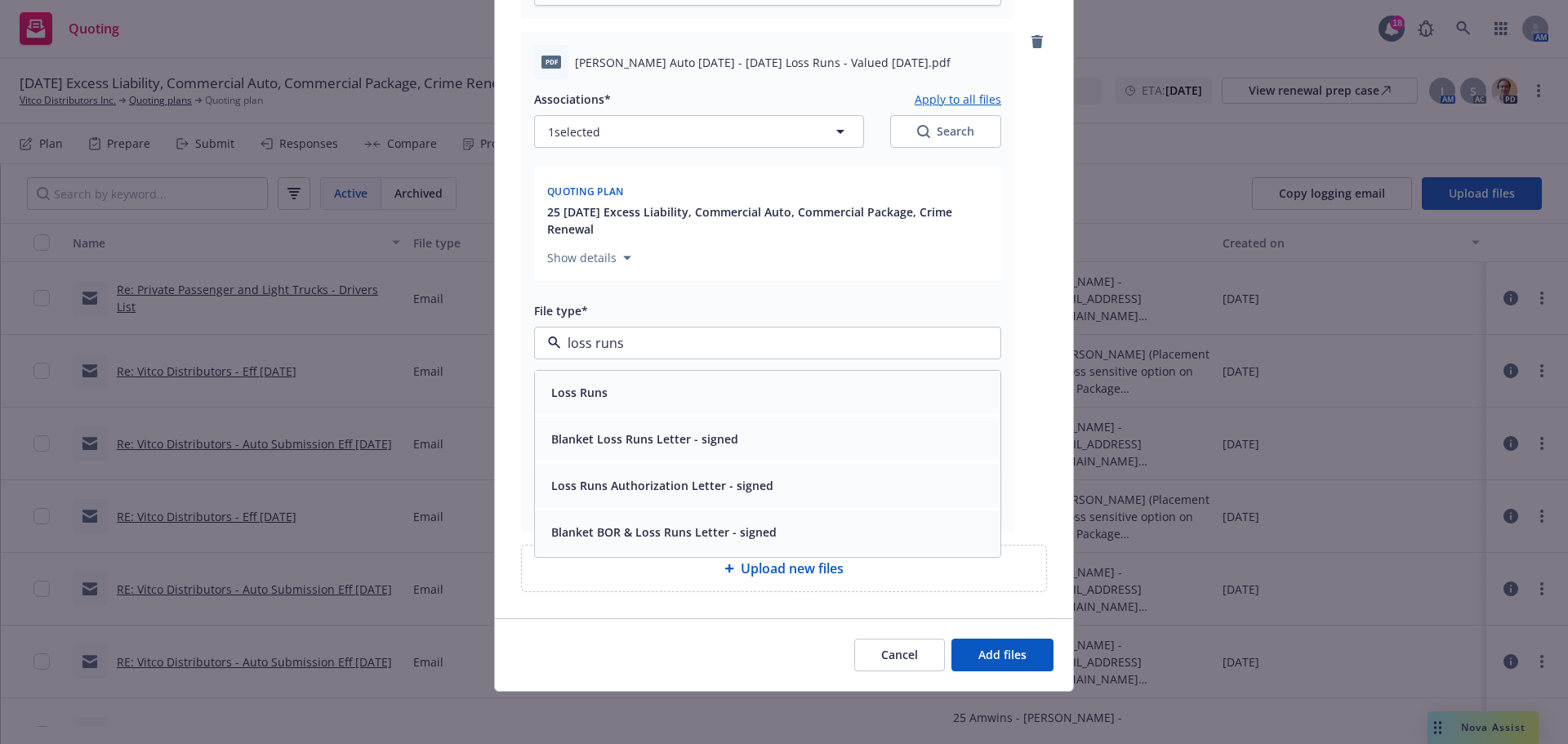
drag, startPoint x: 585, startPoint y: 373, endPoint x: 601, endPoint y: 372, distance: 16.0
click at [585, 384] on span "Loss Runs" at bounding box center [579, 392] width 56 height 17
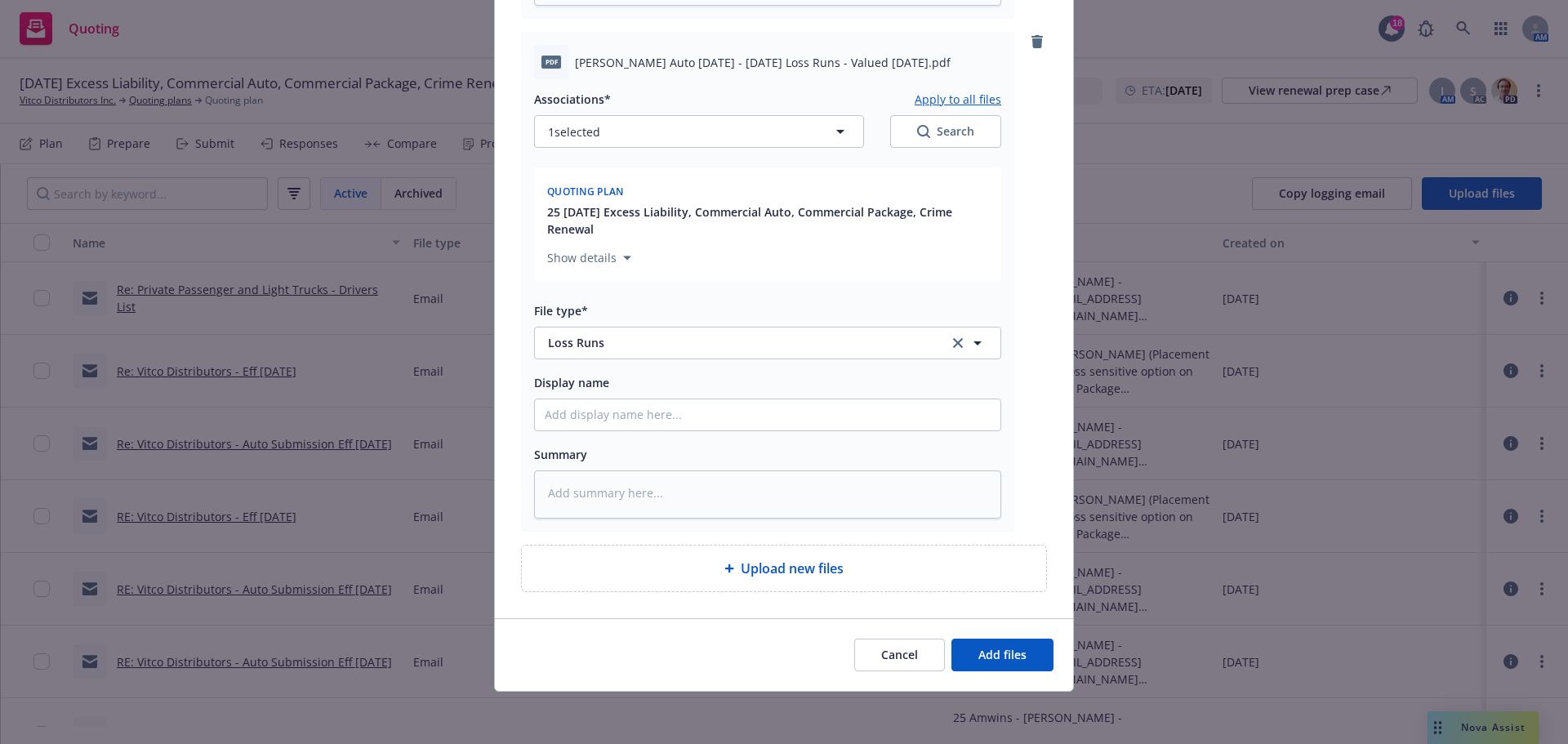
type textarea "x"
click at [565, 352] on span "Select an option" at bounding box center [591, 343] width 88 height 17
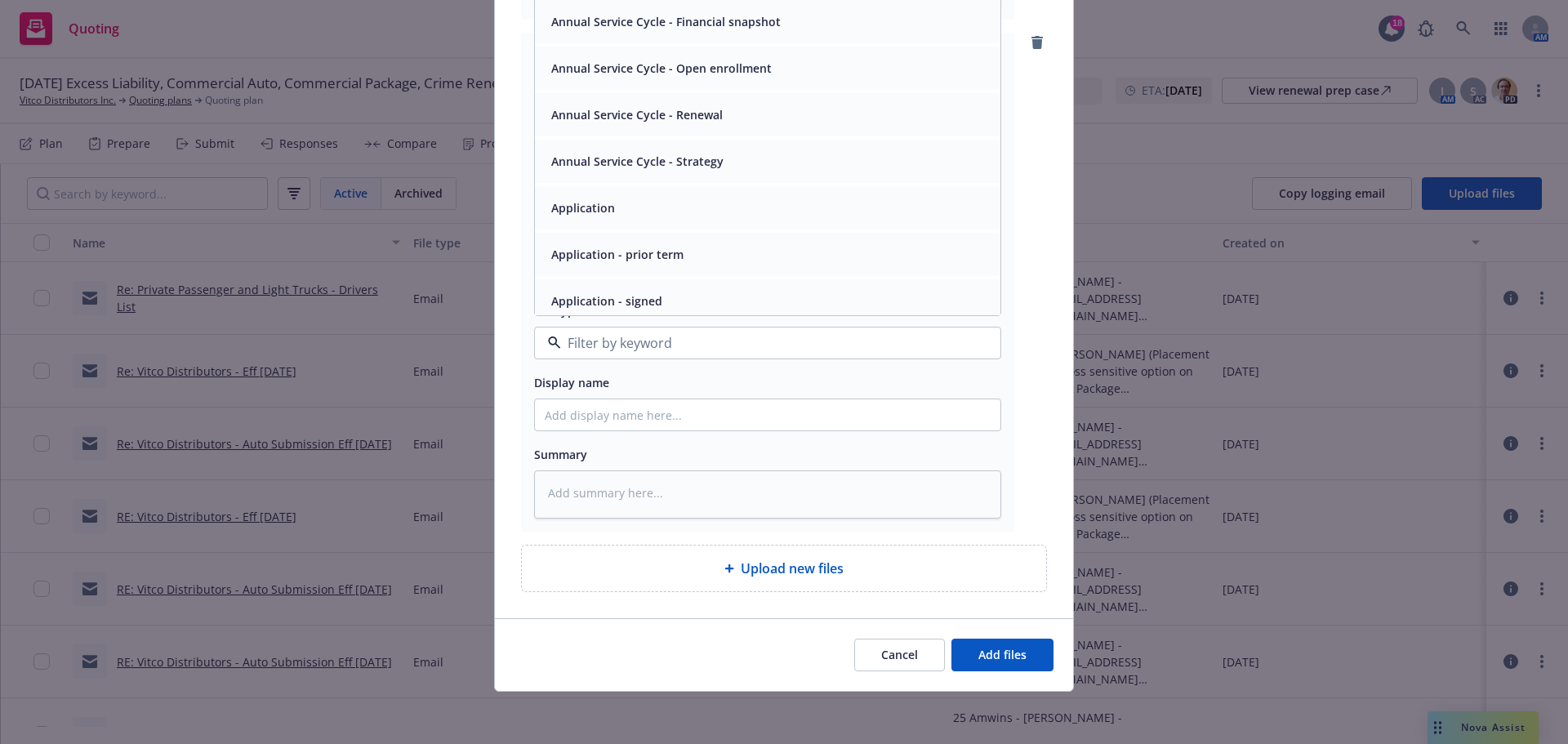
paste input "loss runs"
type input "loss runs"
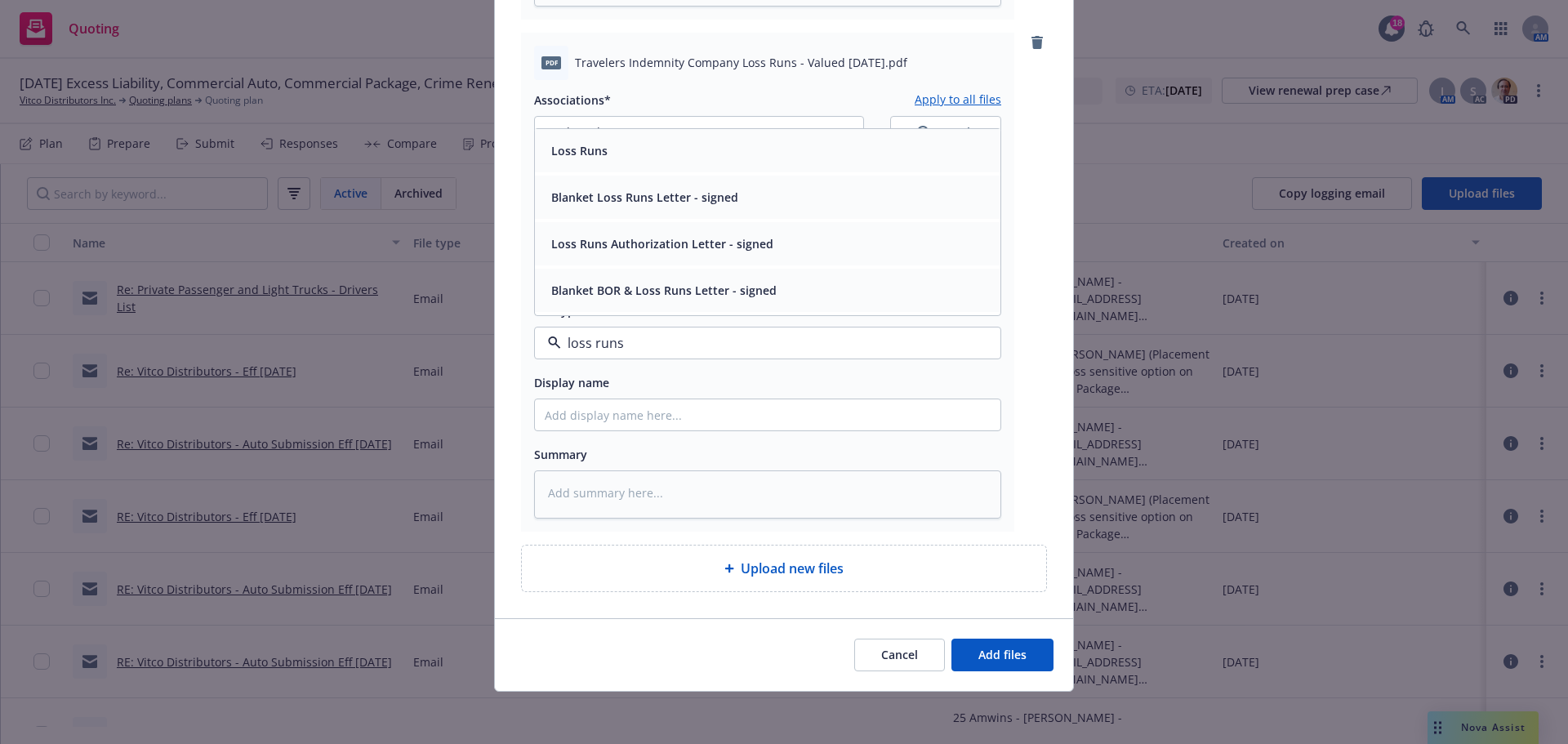
click at [631, 163] on div "Loss Runs" at bounding box center [767, 150] width 446 height 24
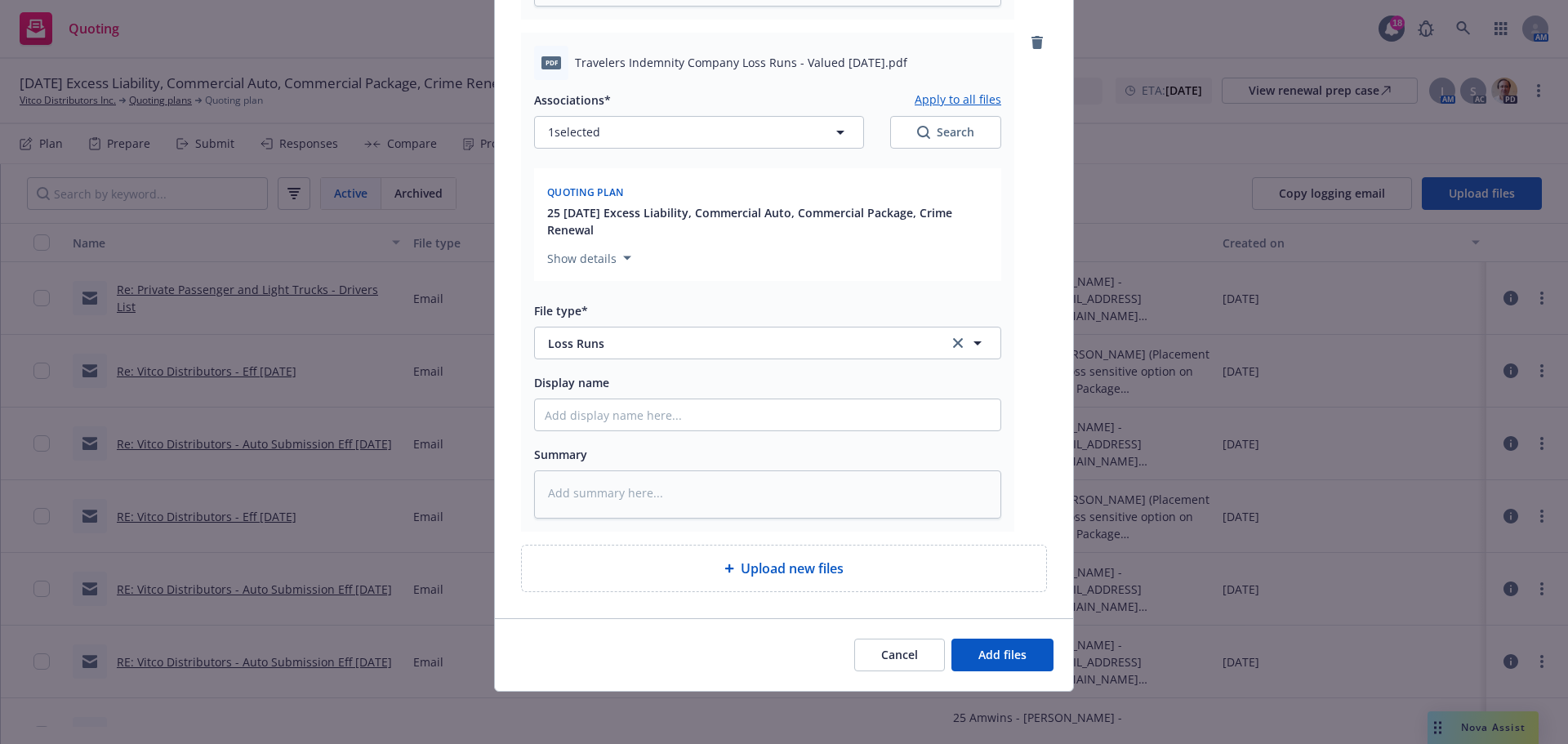
scroll to position [3063, 0]
type textarea "x"
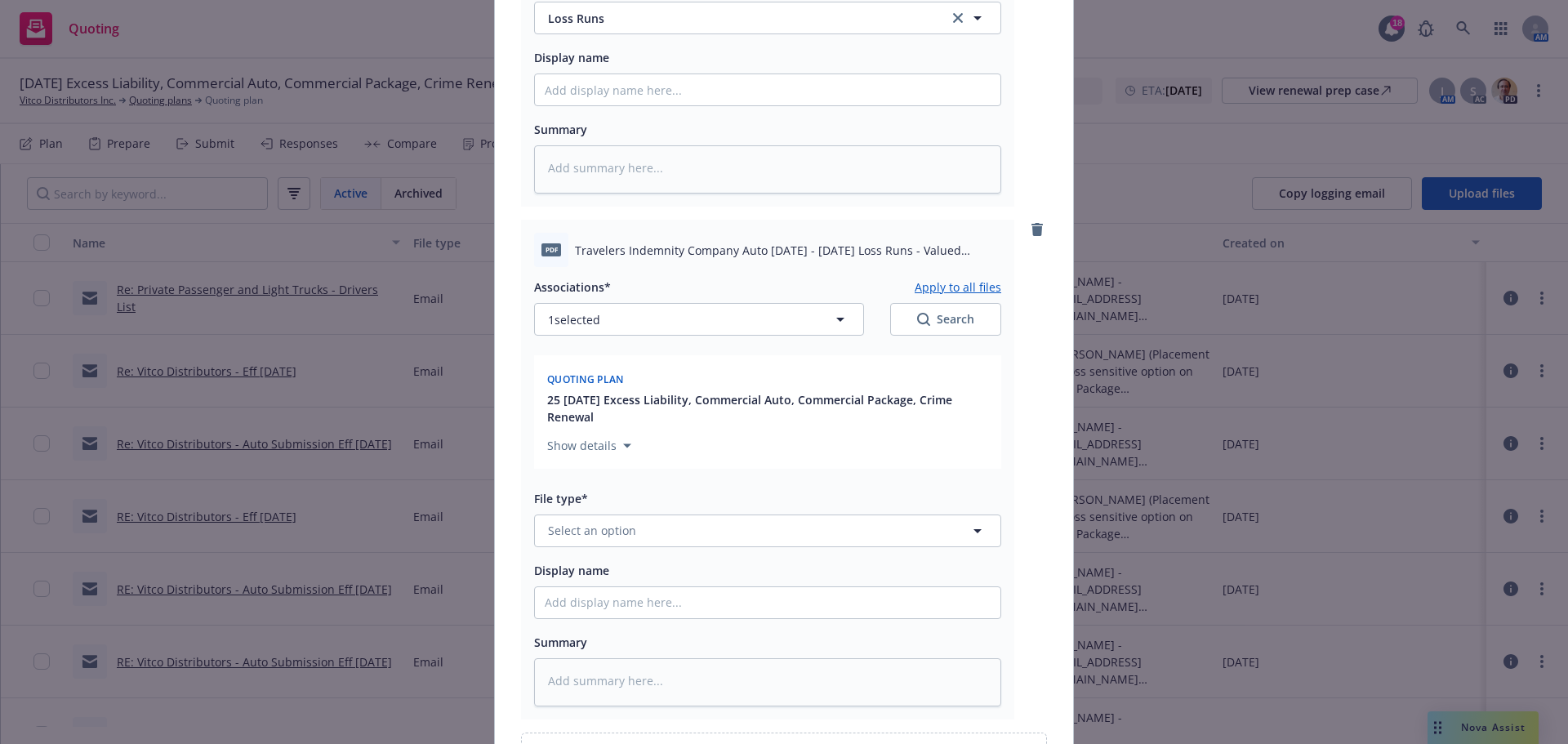
scroll to position [3471, 0]
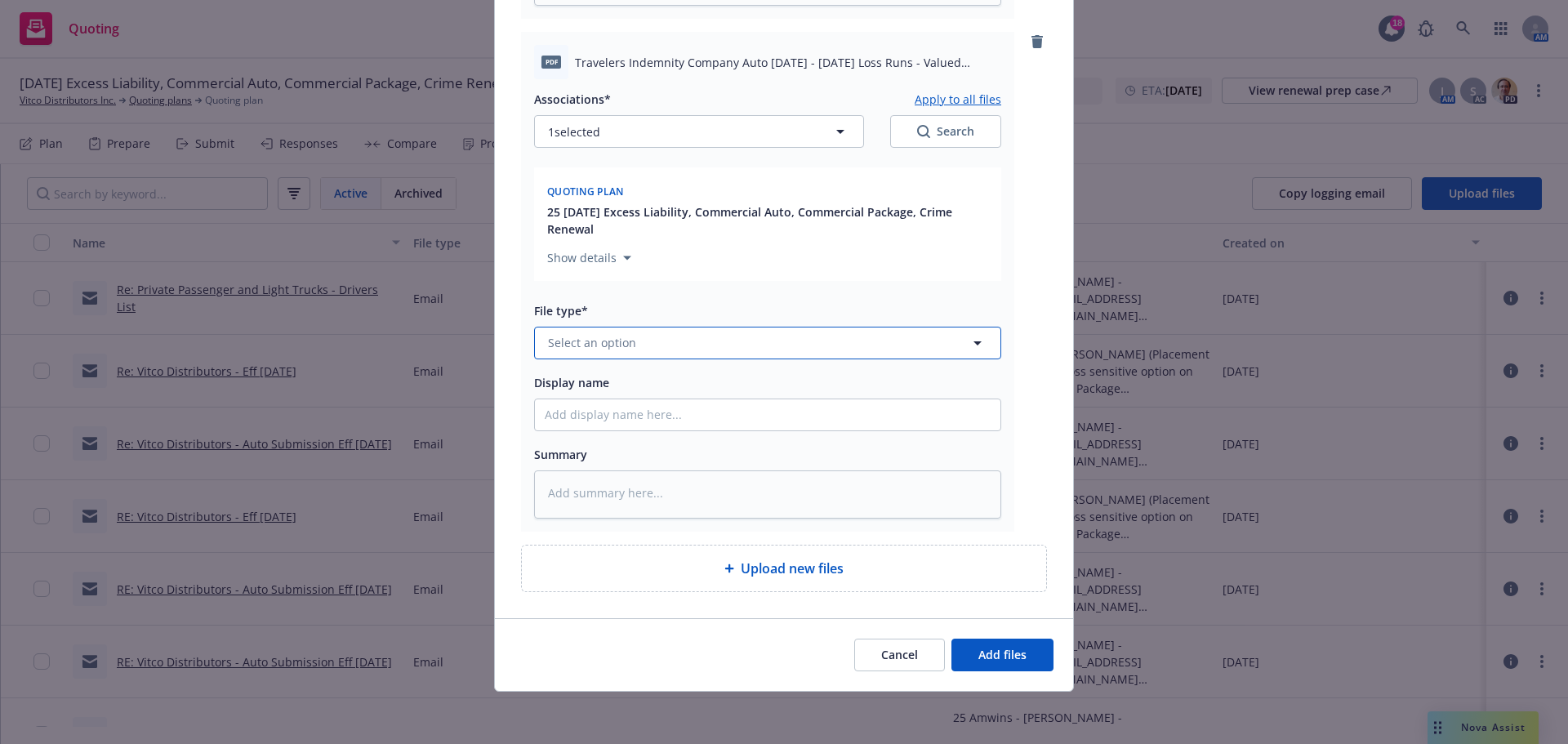
drag, startPoint x: 582, startPoint y: 472, endPoint x: 573, endPoint y: 467, distance: 10.3
click at [579, 359] on button "Select an option" at bounding box center [767, 343] width 467 height 33
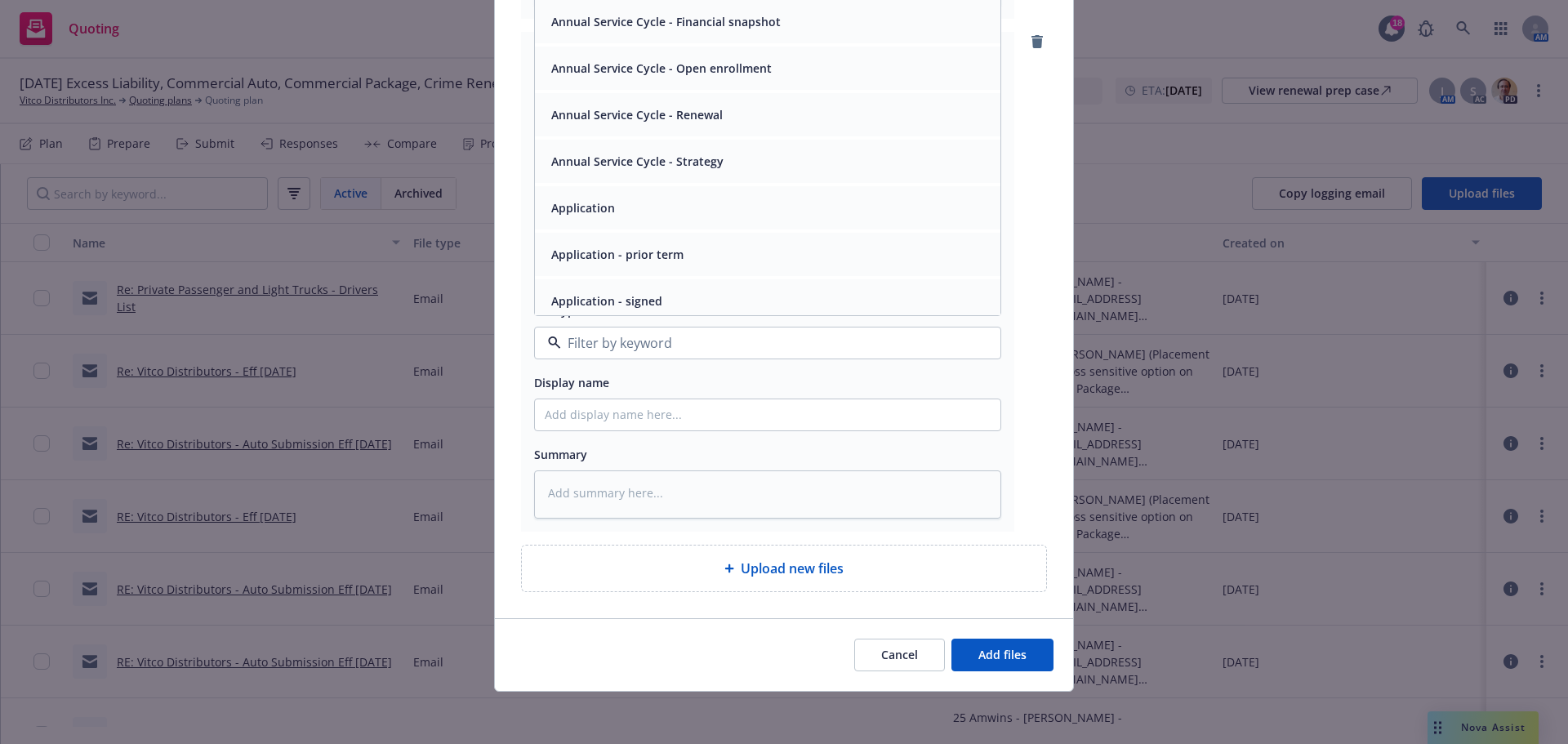
paste input "loss runs"
type input "loss runs"
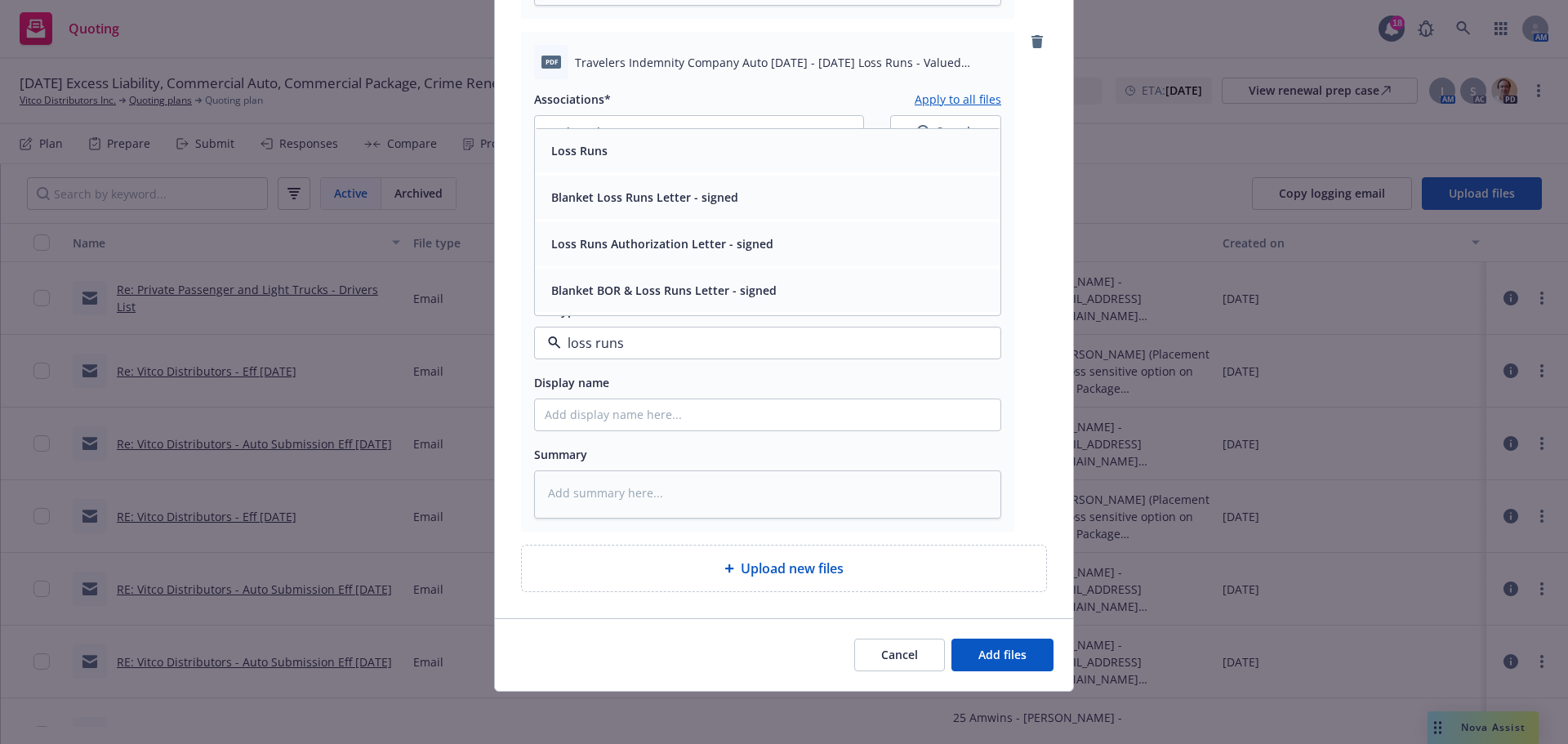
click at [614, 163] on div "Loss Runs" at bounding box center [767, 150] width 446 height 24
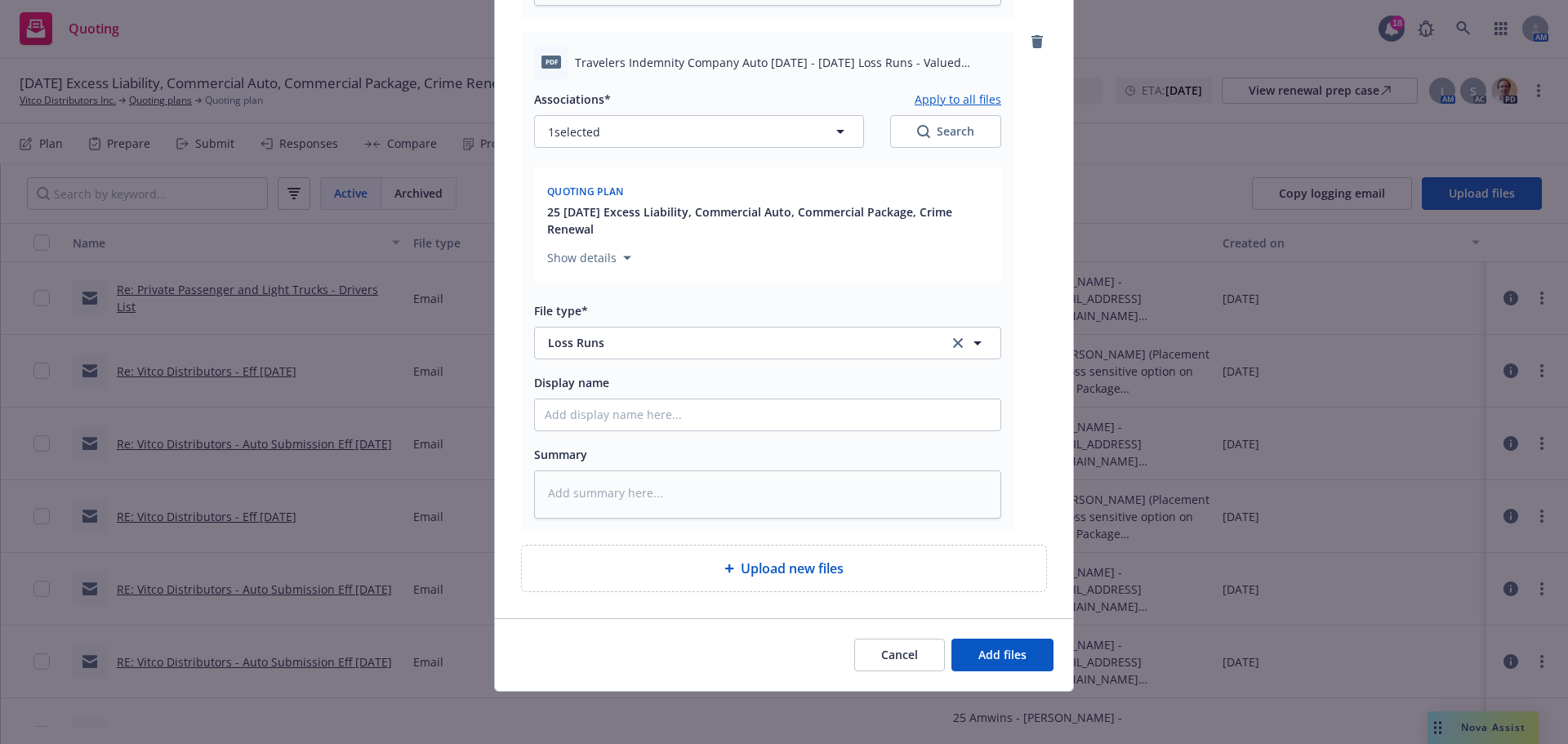
scroll to position [3625, 0]
click at [992, 647] on span "Add files" at bounding box center [1002, 654] width 48 height 15
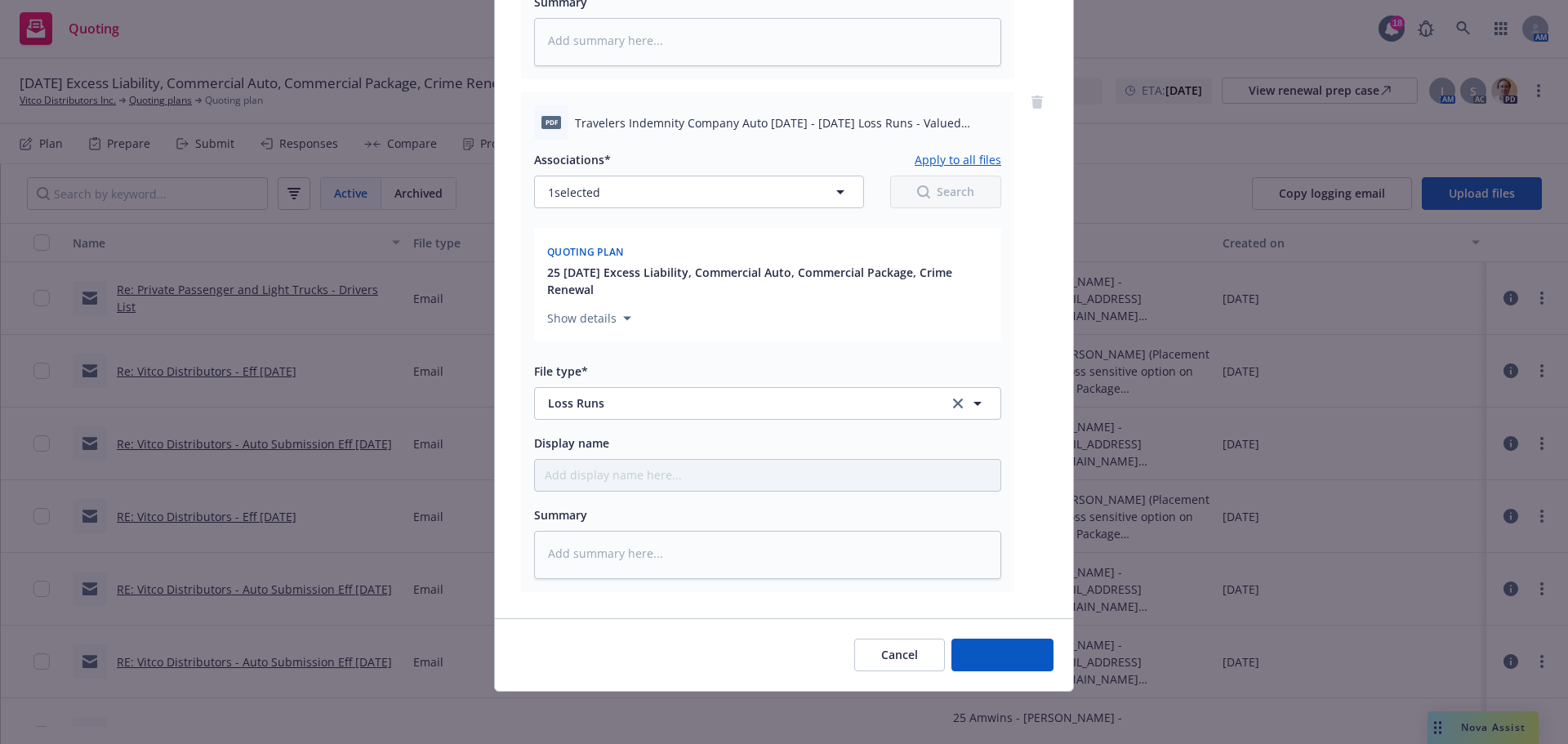
scroll to position [3557, 0]
type textarea "x"
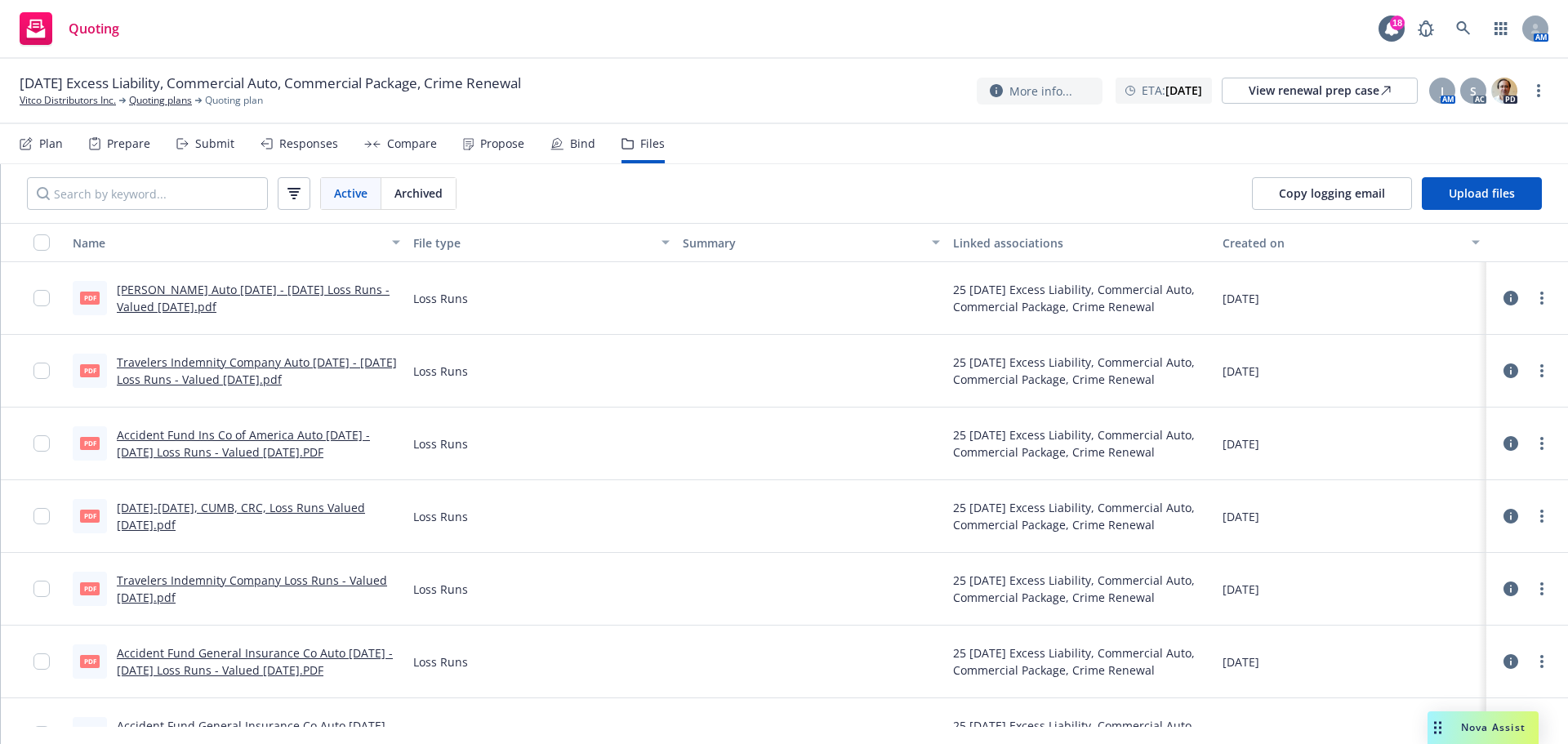
click at [994, 163] on nav "Plan Prepare Submit Responses Compare Propose Bind Files" at bounding box center [784, 144] width 1529 height 39
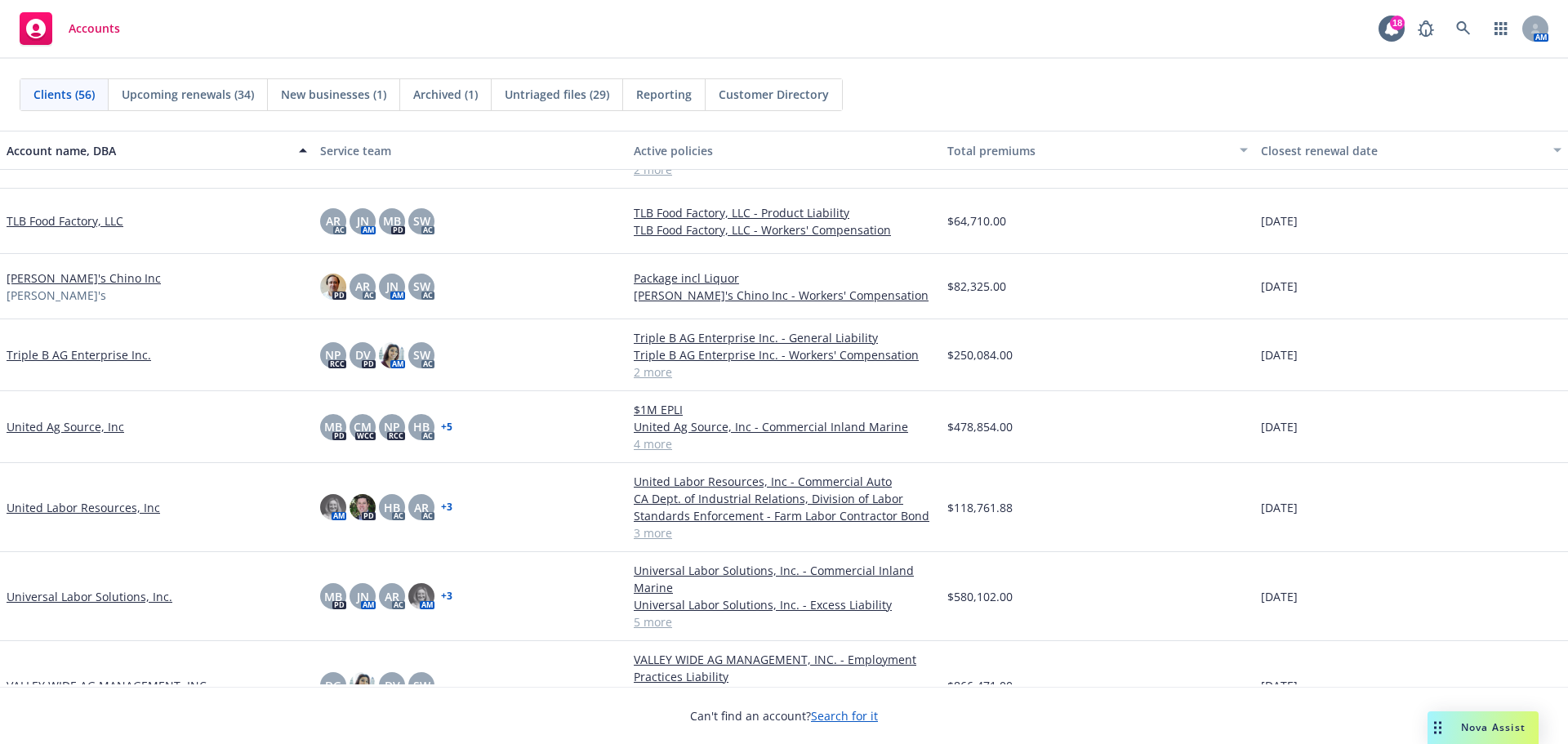
scroll to position [3266, 0]
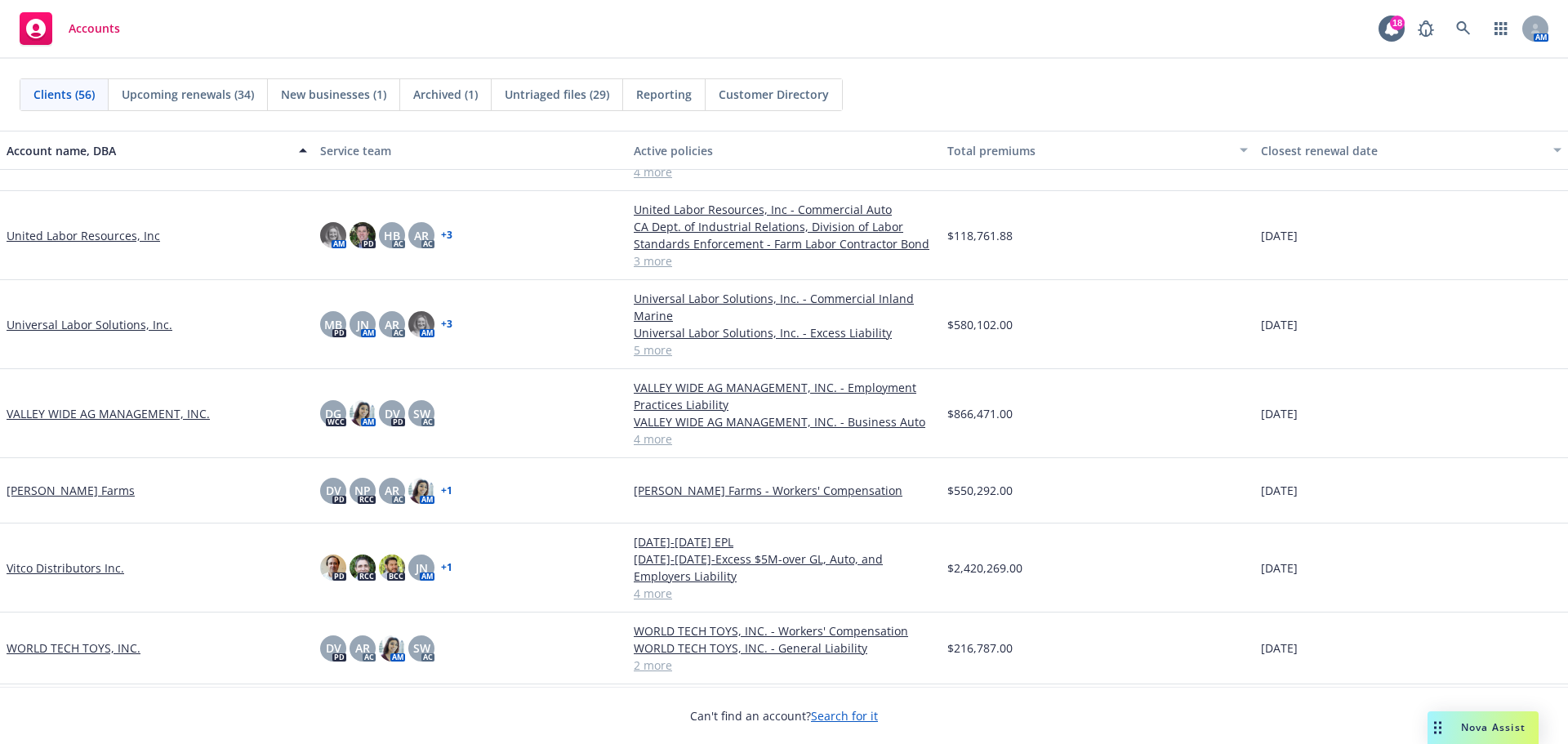
click at [101, 414] on link "VALLEY WIDE AG MANAGEMENT, INC." at bounding box center [108, 413] width 204 height 17
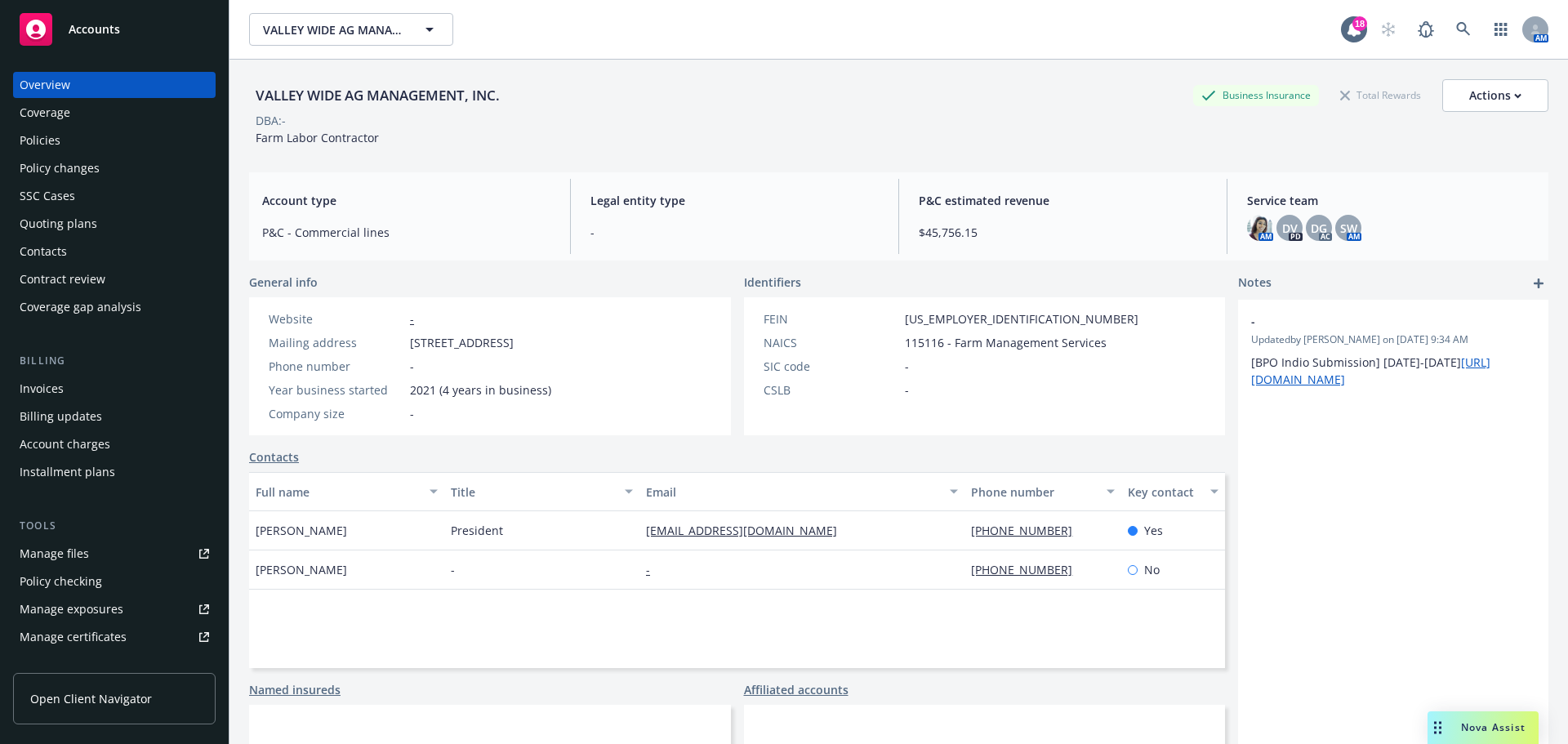
click at [69, 146] on div "Policies" at bounding box center [114, 140] width 189 height 26
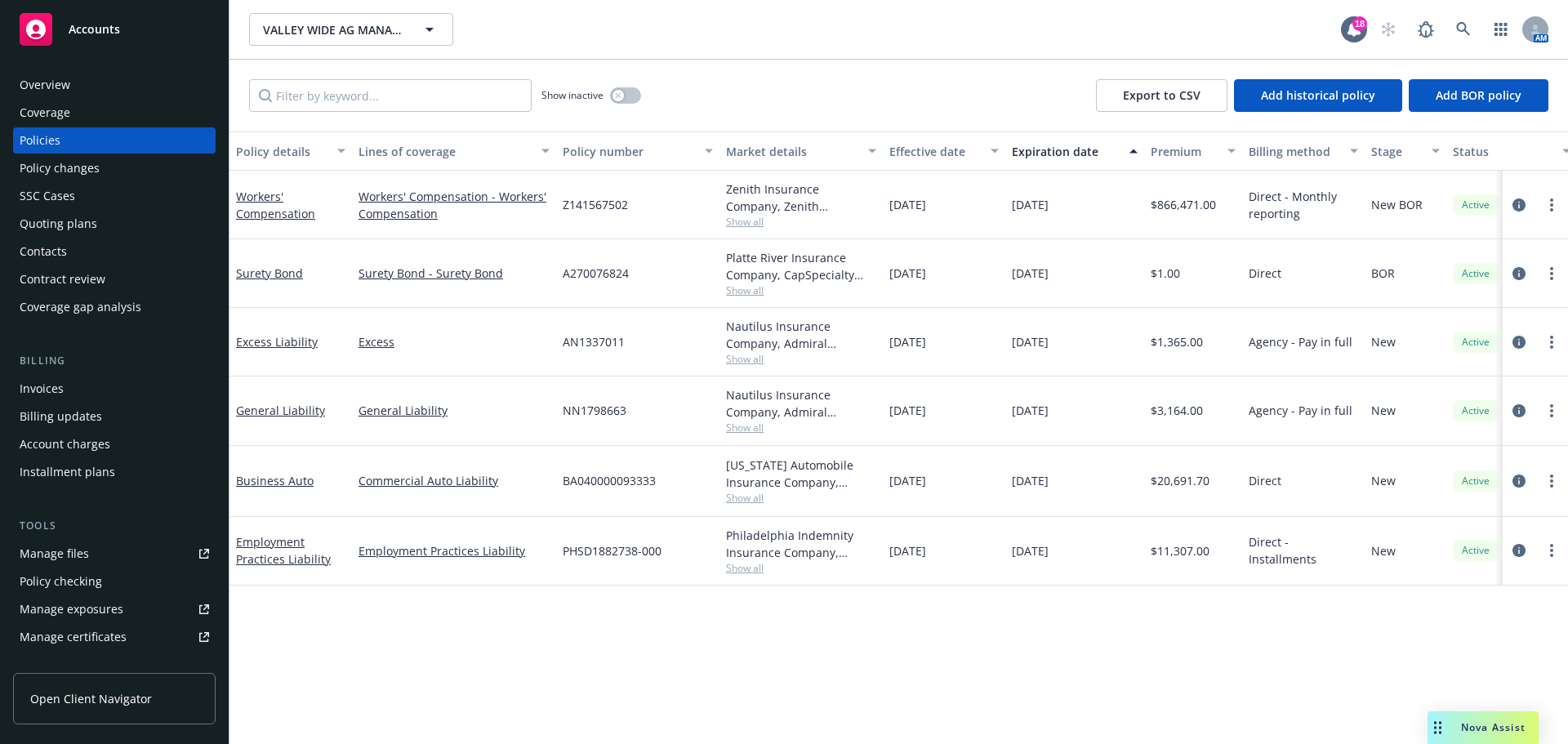
click at [90, 209] on div "SSC Cases" at bounding box center [114, 196] width 189 height 26
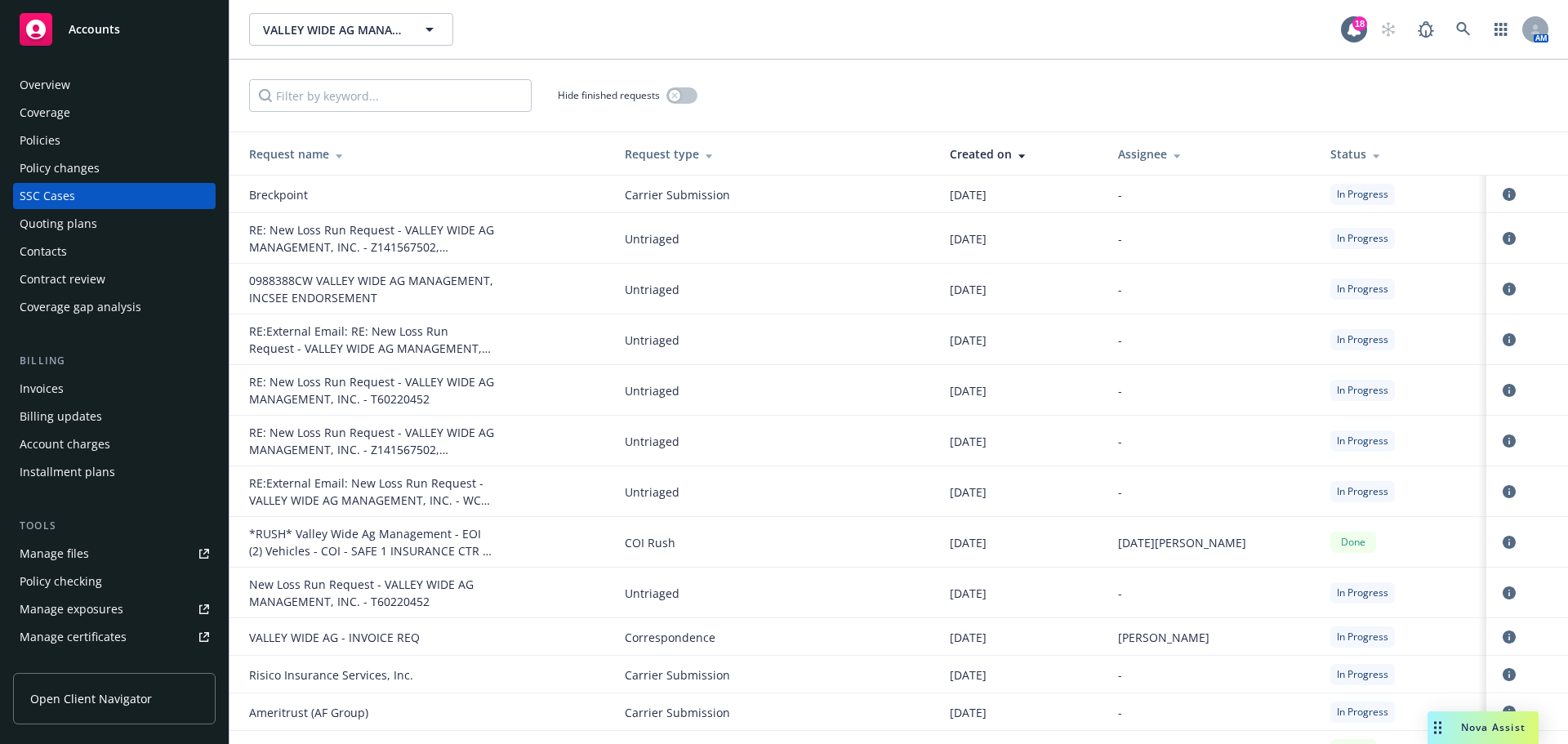
click at [436, 644] on div "VALLEY WIDE AG - INVOICE REQ" at bounding box center [372, 637] width 245 height 17
click at [1503, 640] on icon "circleInformation" at bounding box center [1509, 637] width 13 height 13
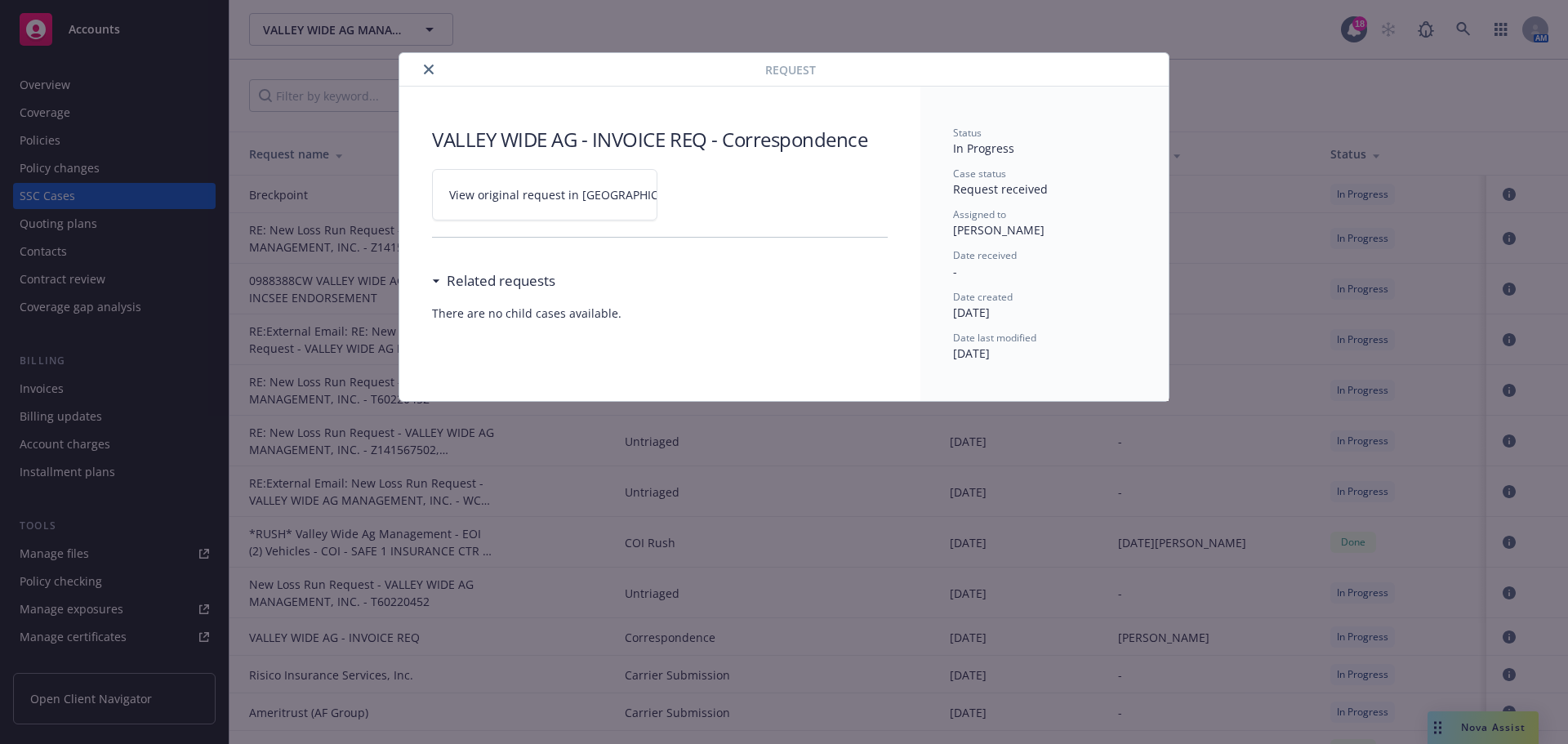
click at [525, 204] on span "View original request in SSC" at bounding box center [573, 194] width 247 height 17
click at [433, 71] on icon "close" at bounding box center [428, 69] width 10 height 10
